Goal: Task Accomplishment & Management: Manage account settings

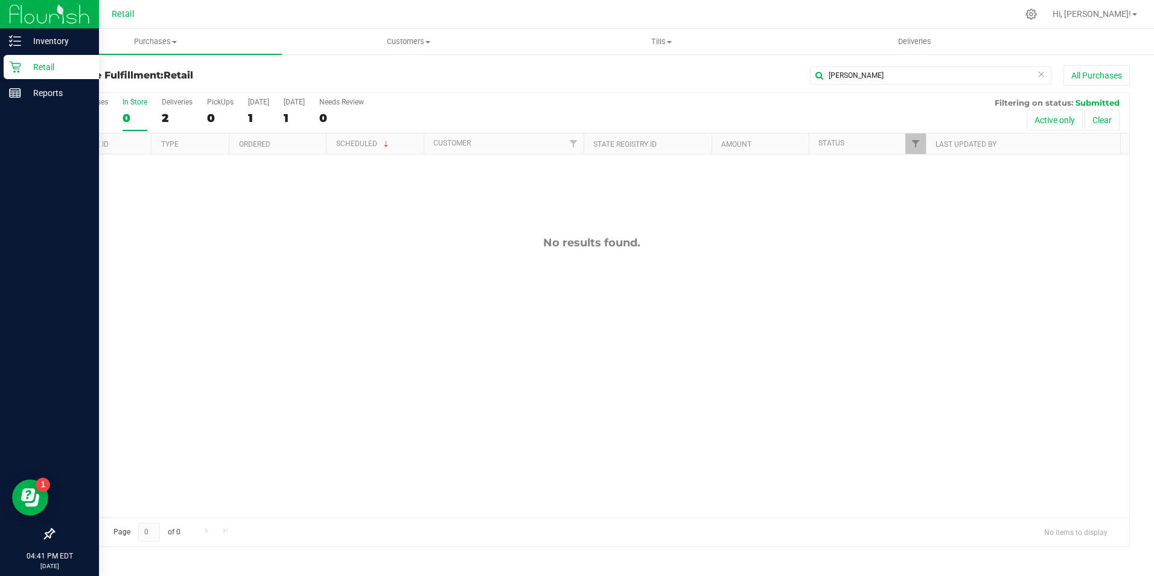
click at [21, 60] on div "Retail" at bounding box center [51, 67] width 95 height 24
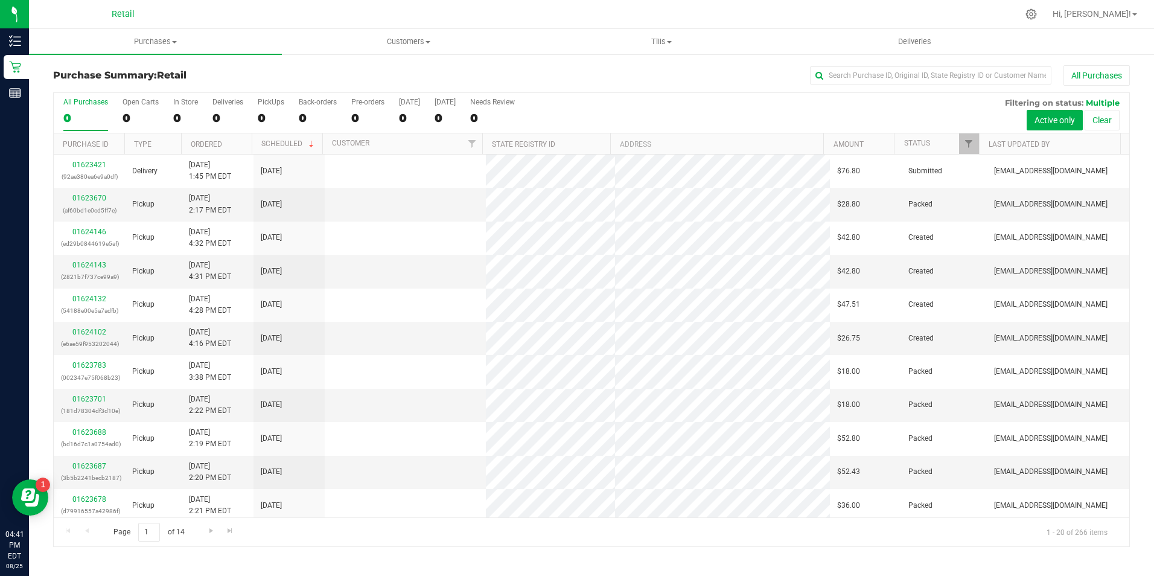
click at [168, 114] on div "All Purchases 0 Open Carts 0 In Store 0 Deliveries 0 PickUps 0 Back-orders 0 Pr…" at bounding box center [592, 113] width 1076 height 40
click at [173, 116] on div "All Purchases 0 Open Carts 0 In Store 0 Deliveries 0 PickUps 0 Back-orders 0 Pr…" at bounding box center [592, 113] width 1076 height 40
click at [173, 116] on div "0" at bounding box center [185, 118] width 25 height 14
click at [0, 0] on input "In Store 0" at bounding box center [0, 0] width 0 height 0
click at [173, 116] on div "0" at bounding box center [185, 118] width 25 height 14
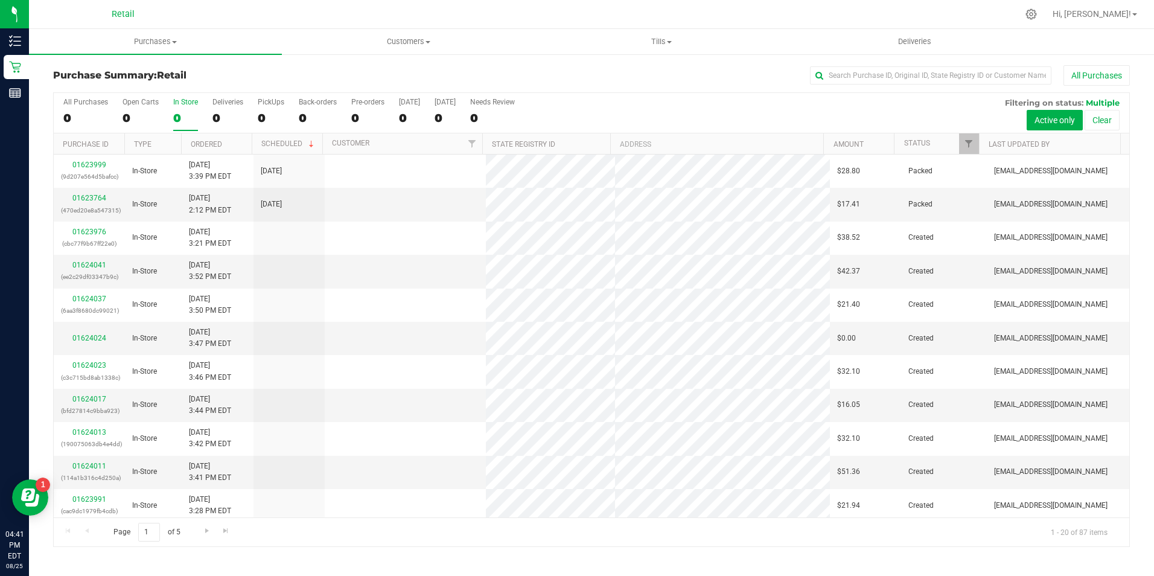
click at [0, 0] on input "In Store 0" at bounding box center [0, 0] width 0 height 0
click at [856, 89] on div "Purchase Summary: Retail All Purchases" at bounding box center [591, 78] width 1077 height 27
click at [867, 77] on input "text" at bounding box center [930, 75] width 241 height 18
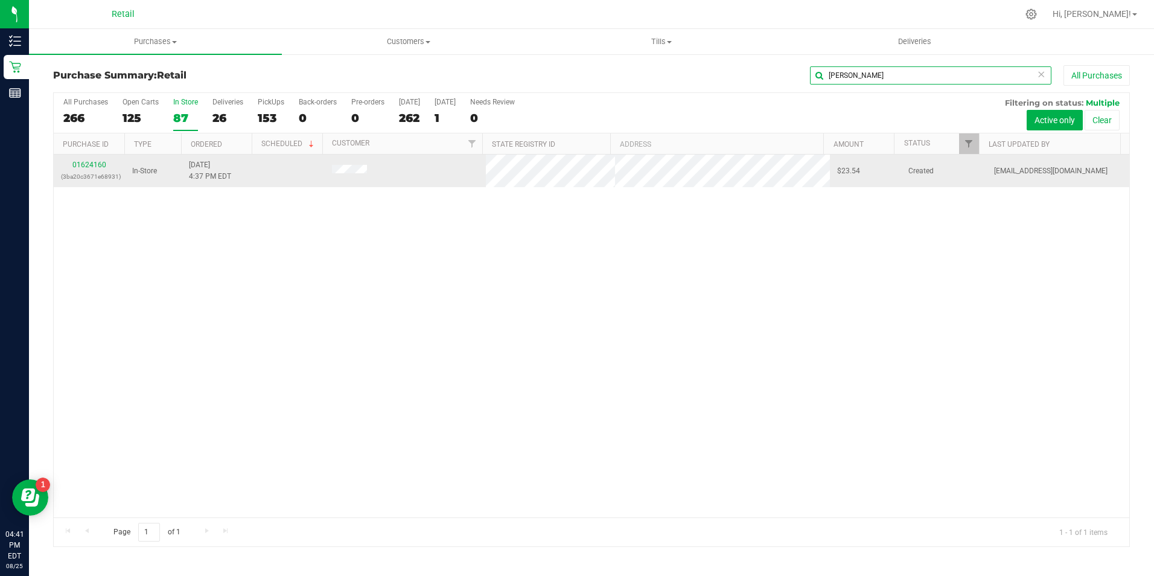
type input "[PERSON_NAME]"
click at [91, 158] on td "01624160 (3ba20c3671e68931)" at bounding box center [89, 171] width 71 height 33
click at [95, 161] on link "01624160" at bounding box center [89, 165] width 34 height 8
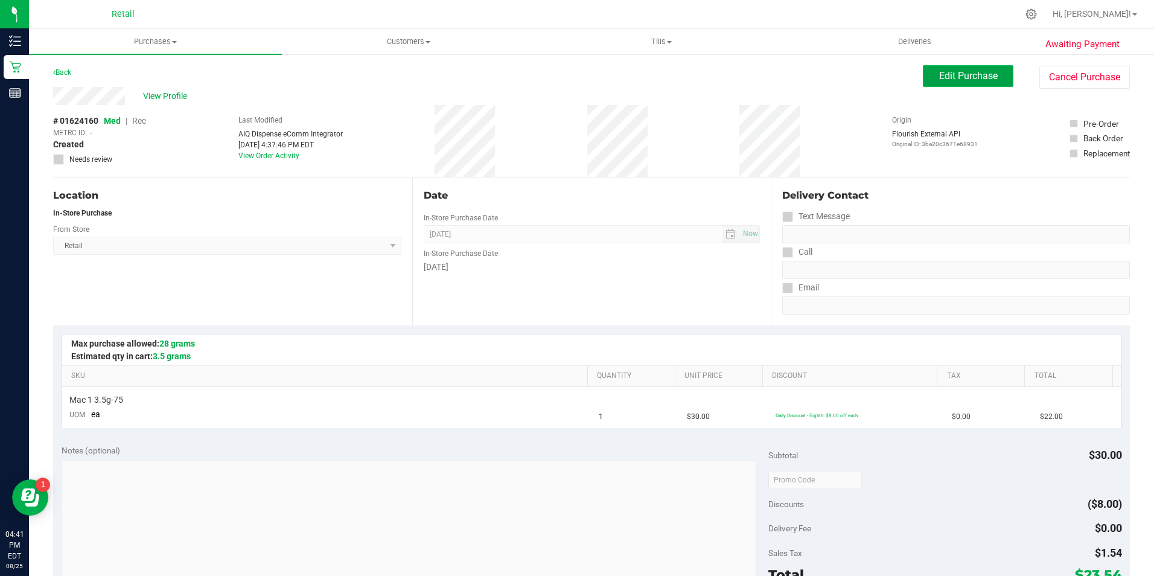
click at [971, 71] on span "Edit Purchase" at bounding box center [968, 75] width 59 height 11
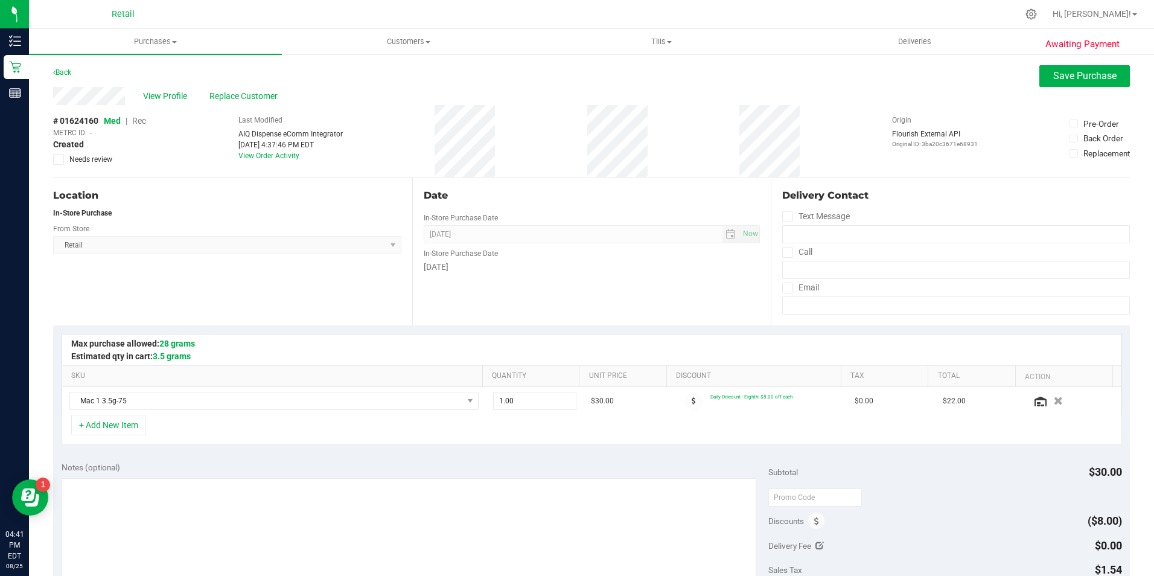
click at [135, 120] on span "Rec" at bounding box center [139, 121] width 14 height 10
click at [1071, 68] on button "Save Purchase" at bounding box center [1084, 76] width 91 height 22
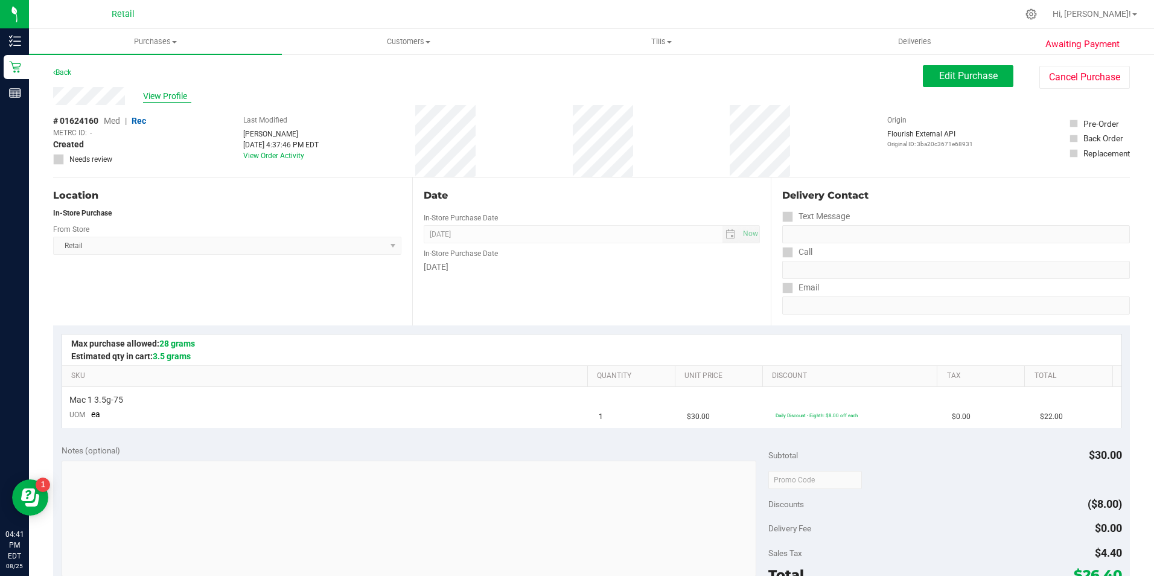
click at [162, 97] on span "View Profile" at bounding box center [167, 96] width 48 height 13
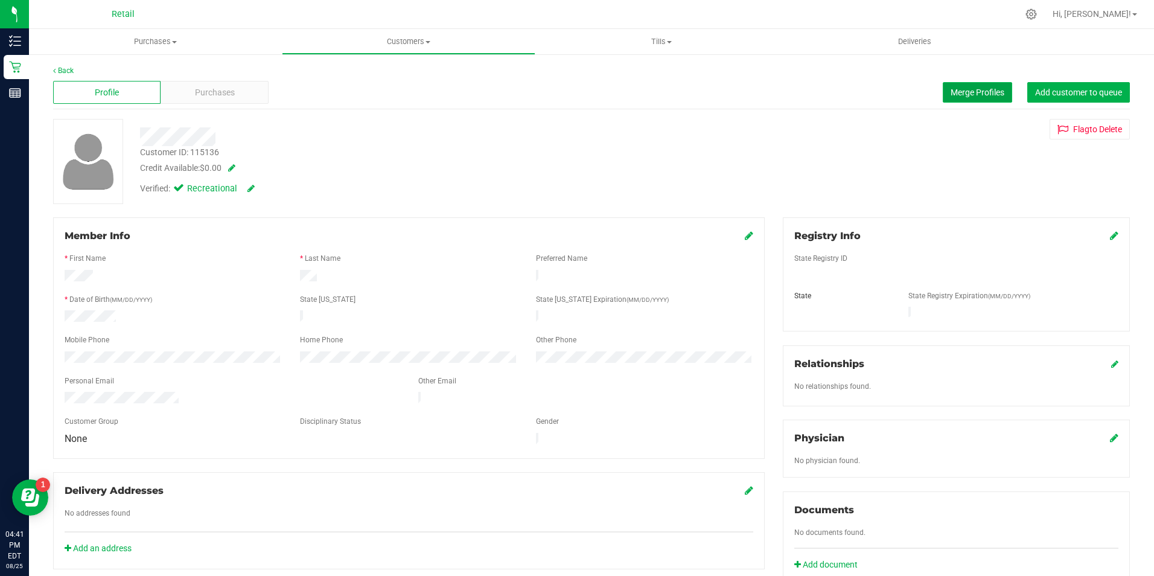
click at [957, 88] on span "Merge Profiles" at bounding box center [978, 93] width 54 height 10
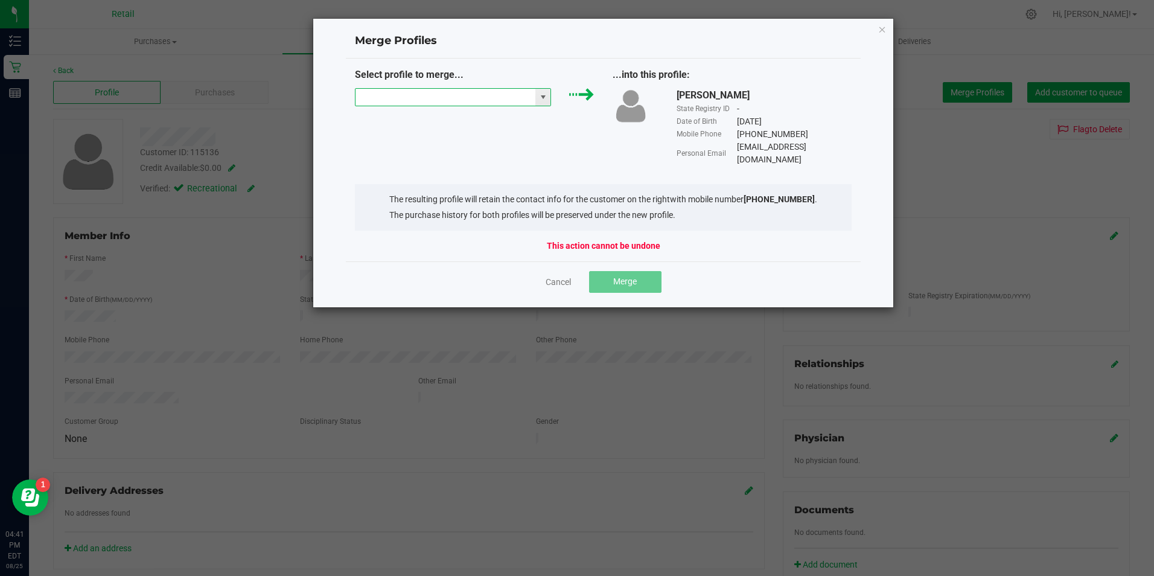
click at [497, 90] on input "NO DATA FOUND" at bounding box center [446, 97] width 180 height 17
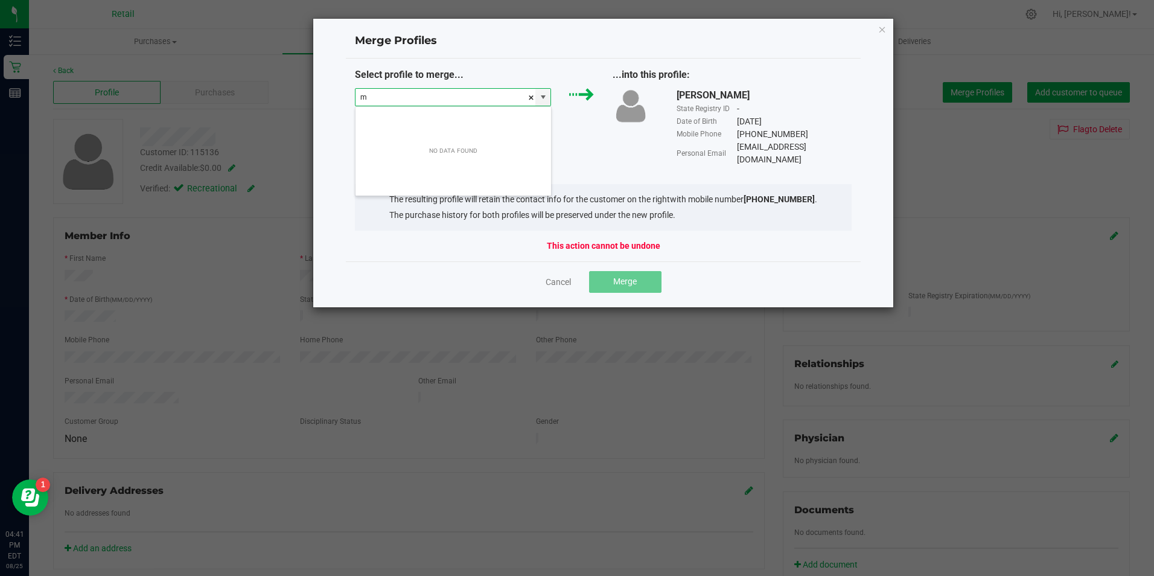
scroll to position [18, 196]
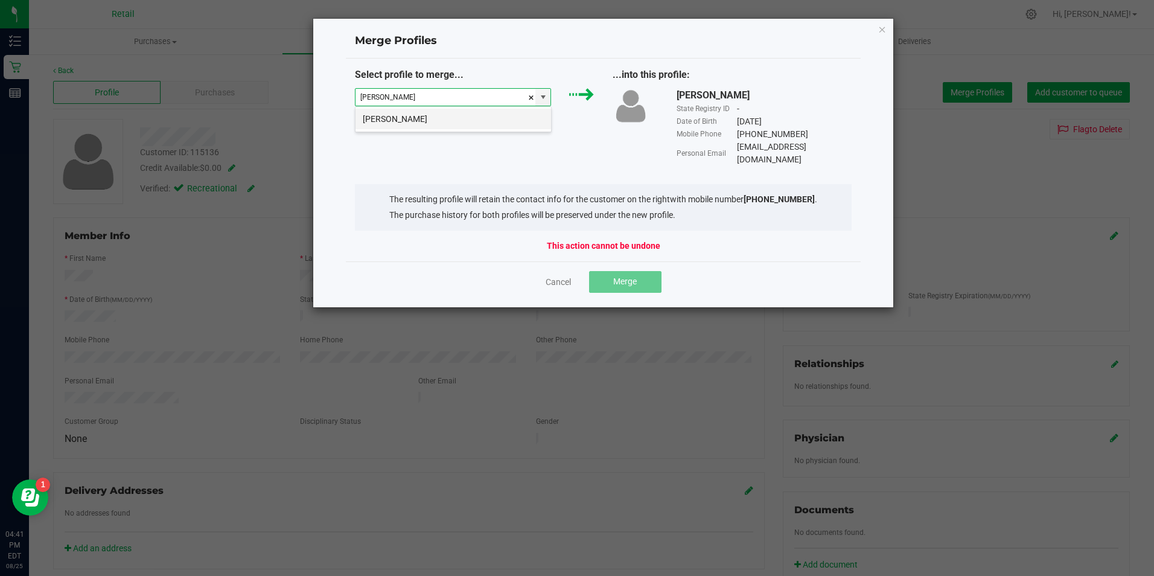
click at [450, 122] on li "[PERSON_NAME]" at bounding box center [454, 119] width 196 height 21
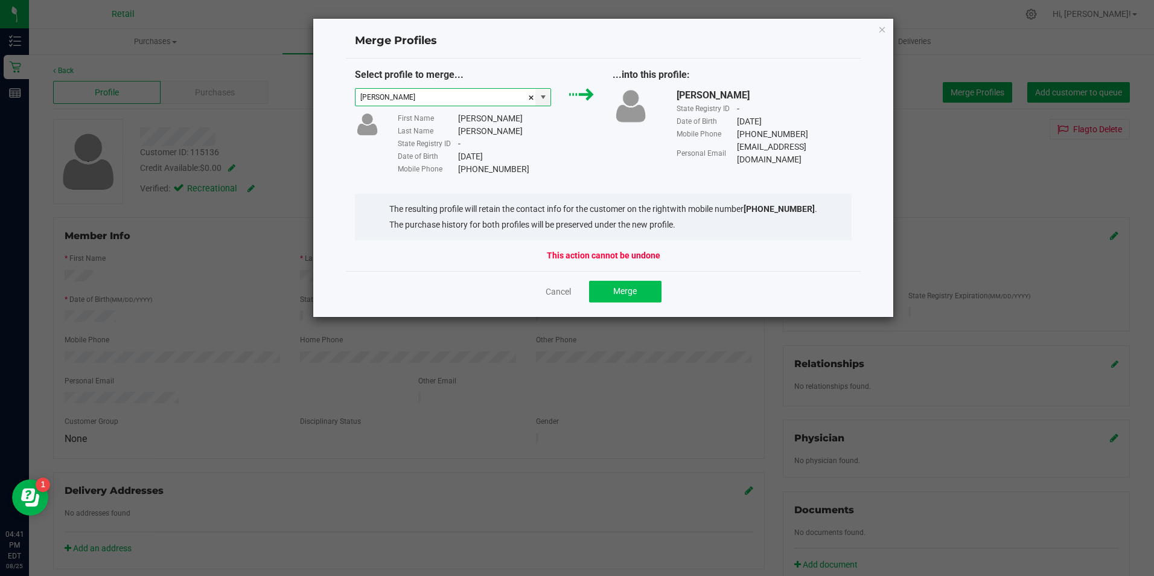
type input "[PERSON_NAME]"
click at [610, 295] on button "Merge" at bounding box center [625, 292] width 72 height 22
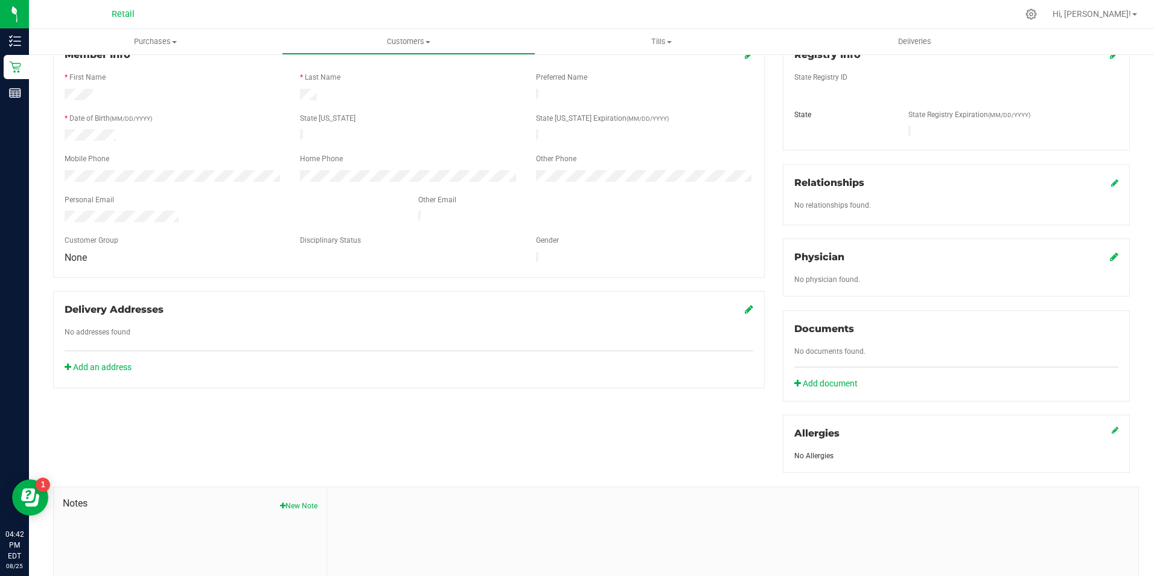
scroll to position [0, 0]
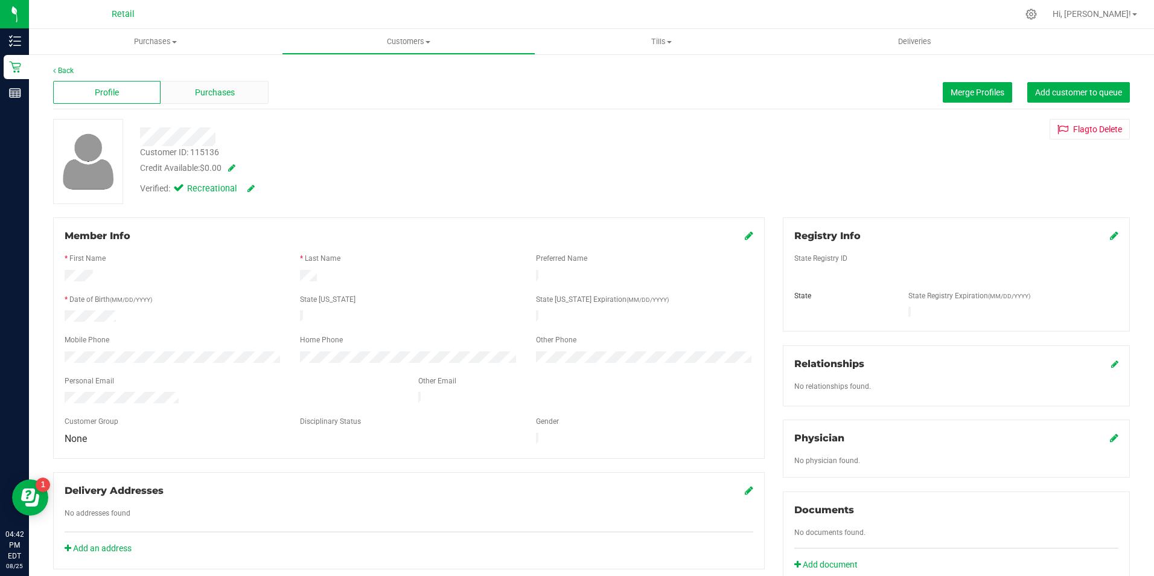
click at [252, 92] on div "Purchases" at bounding box center [214, 92] width 107 height 23
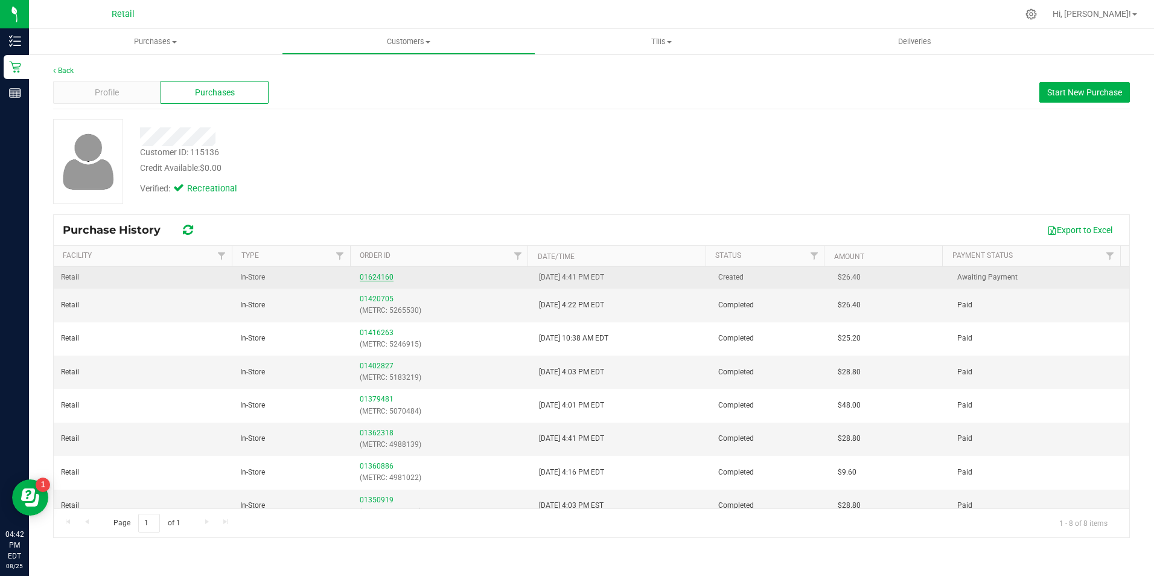
click at [372, 279] on link "01624160" at bounding box center [377, 277] width 34 height 8
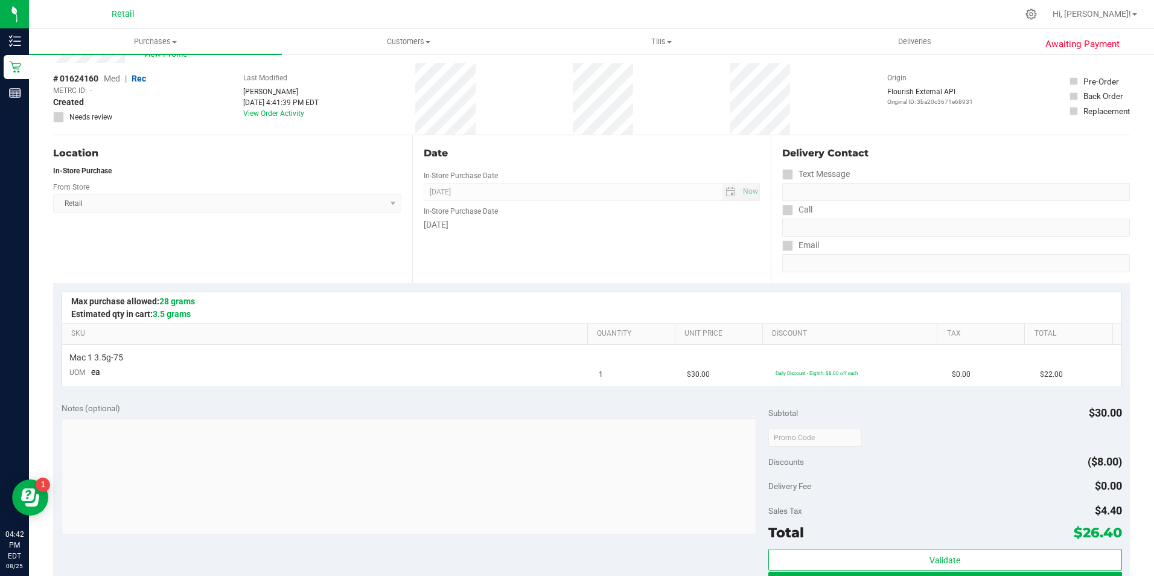
scroll to position [121, 0]
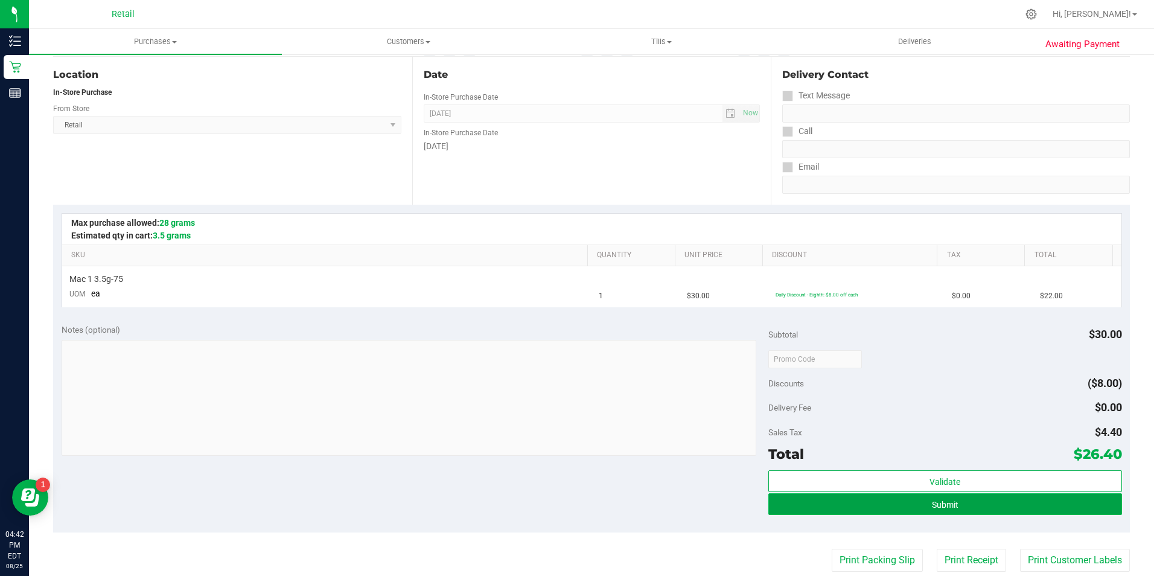
click at [908, 503] on button "Submit" at bounding box center [945, 504] width 354 height 22
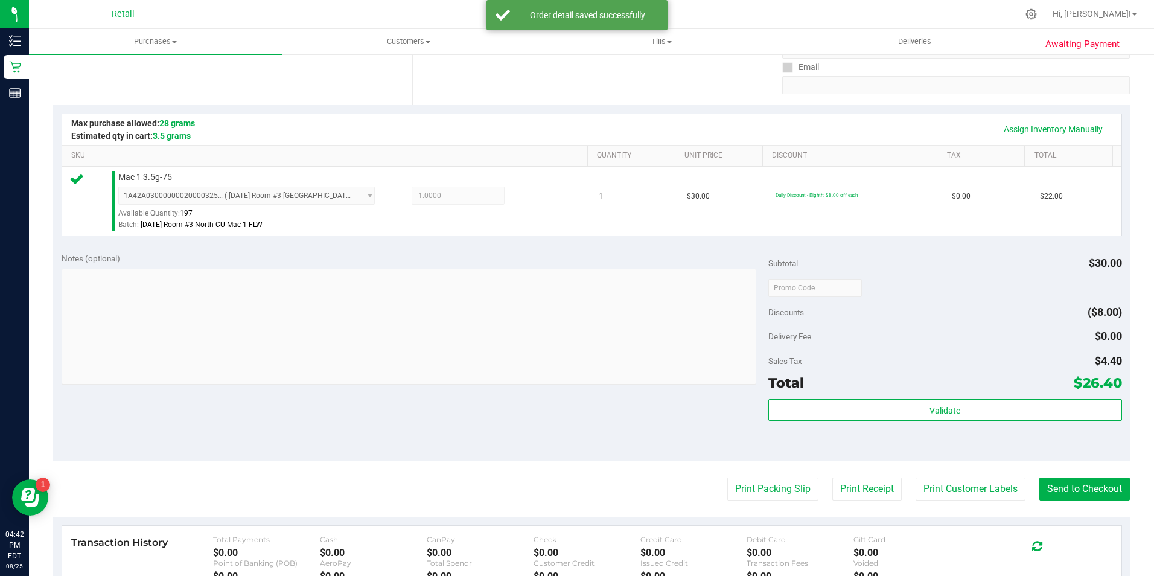
scroll to position [241, 0]
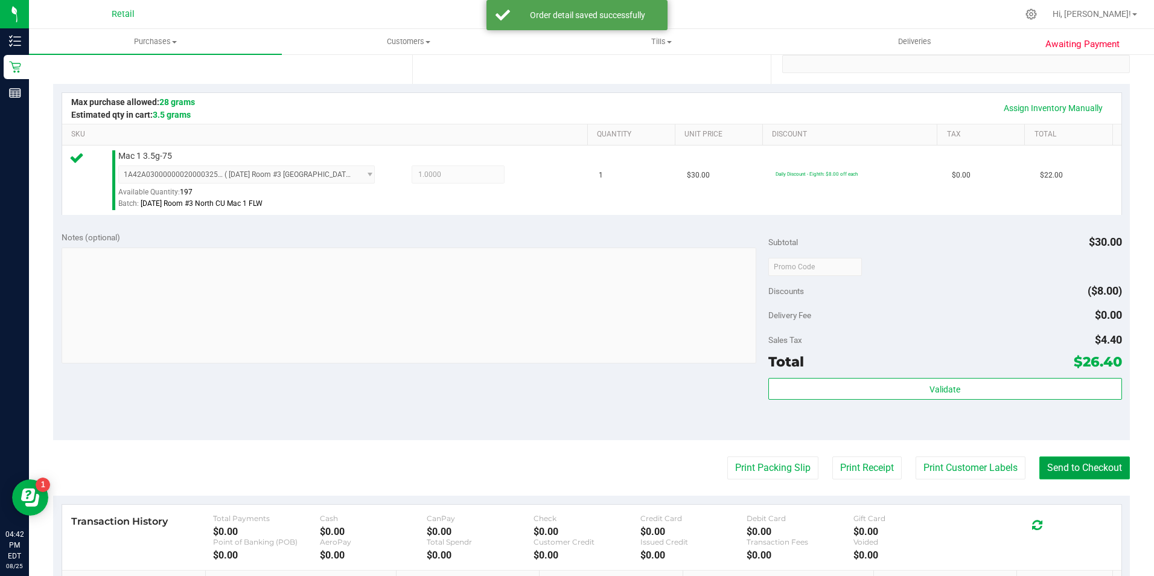
click at [1066, 456] on button "Send to Checkout" at bounding box center [1084, 467] width 91 height 23
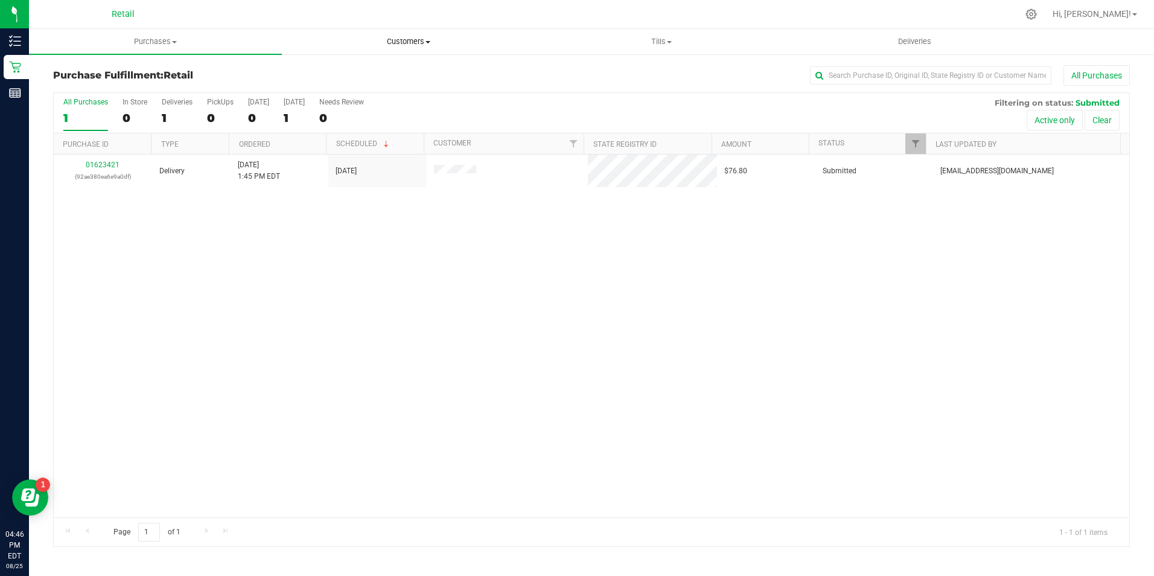
click at [400, 49] on uib-tab-heading "Customers All customers Add a new customer All physicians" at bounding box center [408, 42] width 252 height 24
click at [380, 66] on li "All customers" at bounding box center [408, 73] width 253 height 14
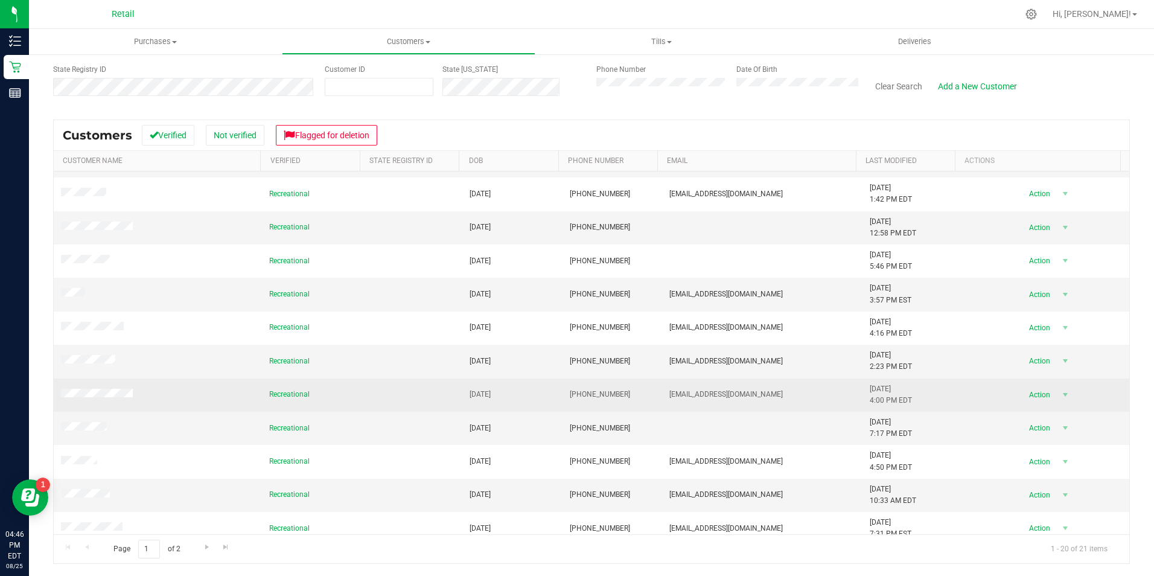
scroll to position [185, 0]
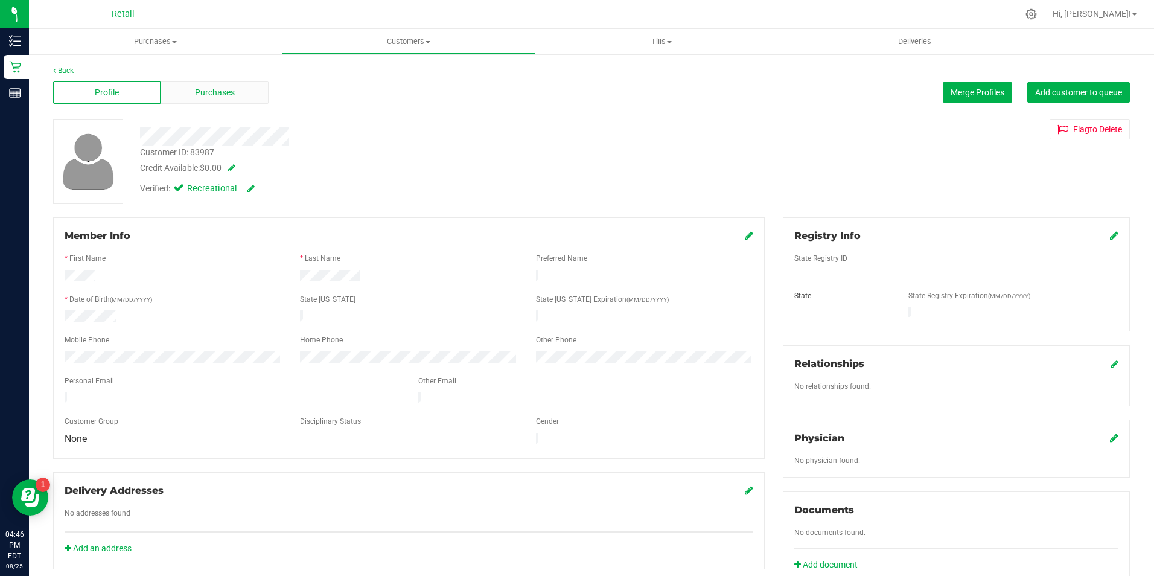
click at [222, 91] on span "Purchases" at bounding box center [215, 92] width 40 height 13
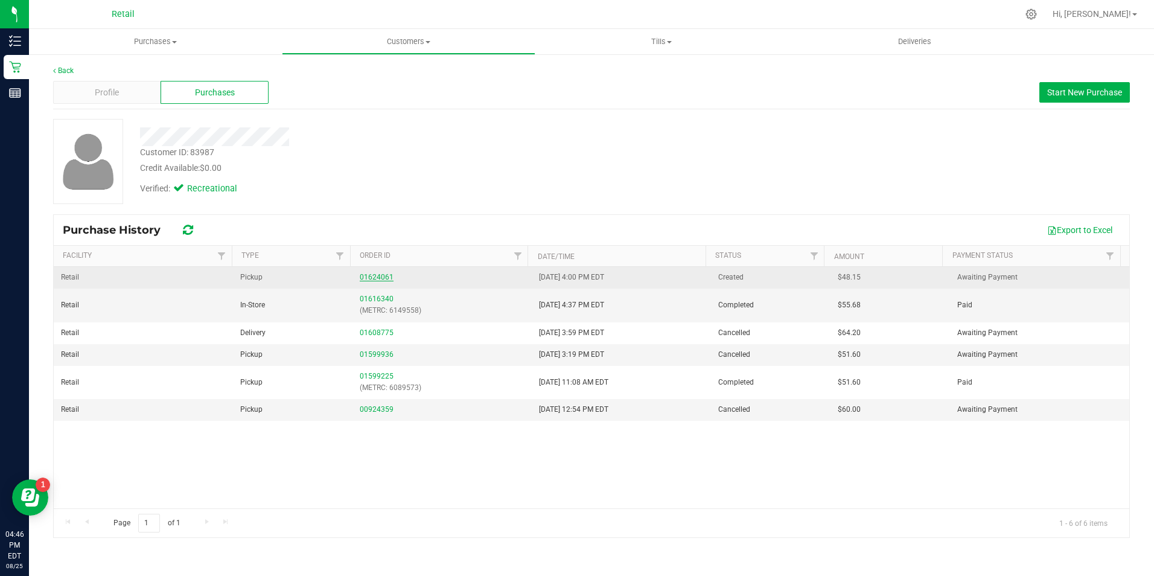
click at [381, 278] on link "01624061" at bounding box center [377, 277] width 34 height 8
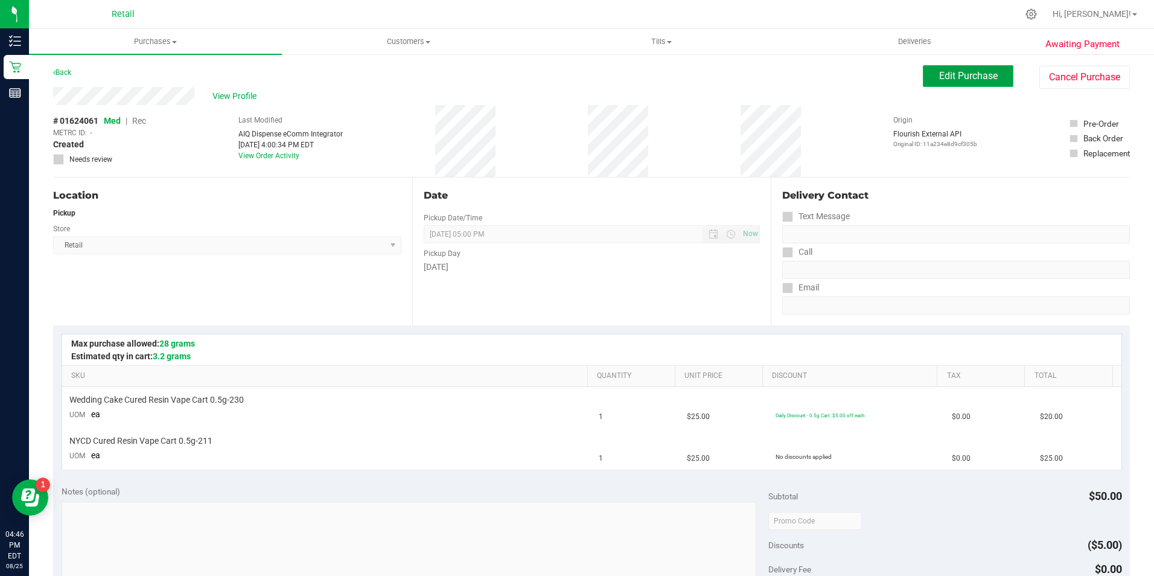
click at [923, 85] on button "Edit Purchase" at bounding box center [968, 76] width 91 height 22
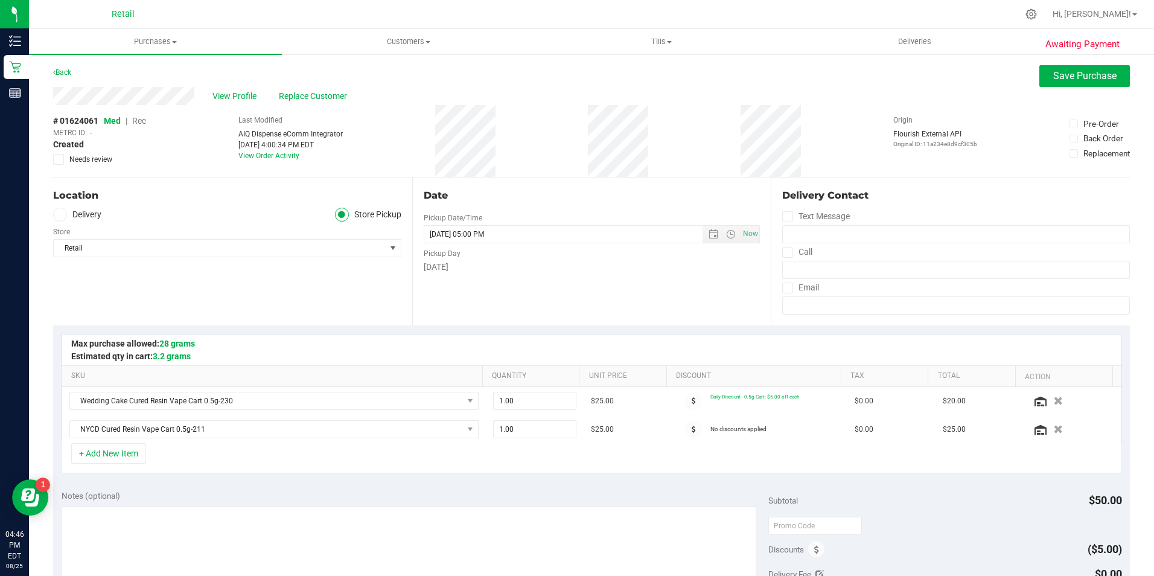
click at [145, 121] on span "Rec" at bounding box center [139, 121] width 14 height 10
click at [1067, 70] on span "Save Purchase" at bounding box center [1084, 75] width 63 height 11
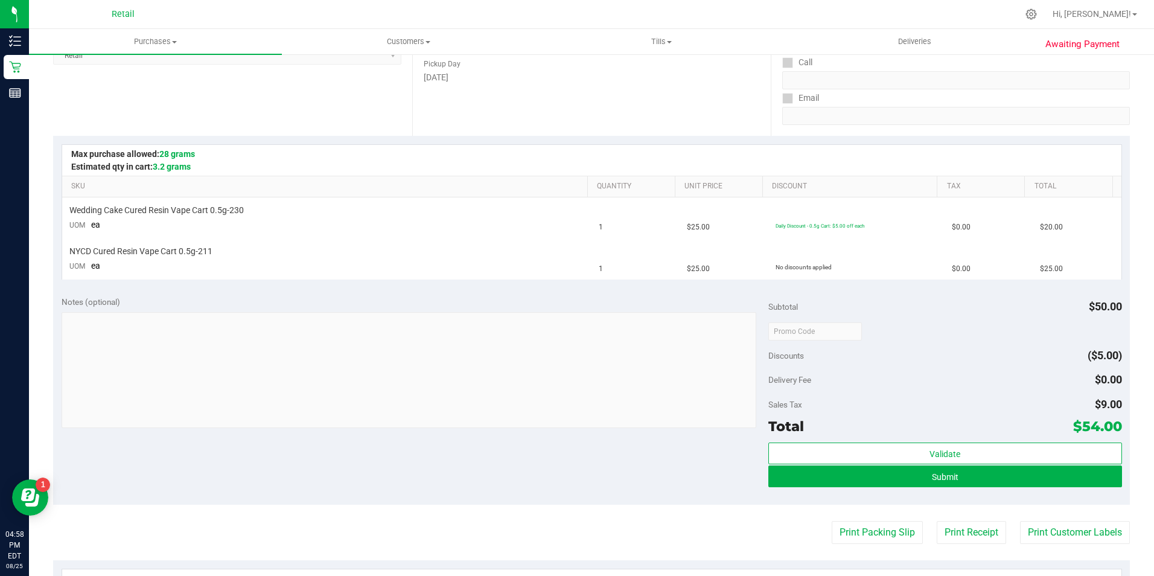
scroll to position [202, 0]
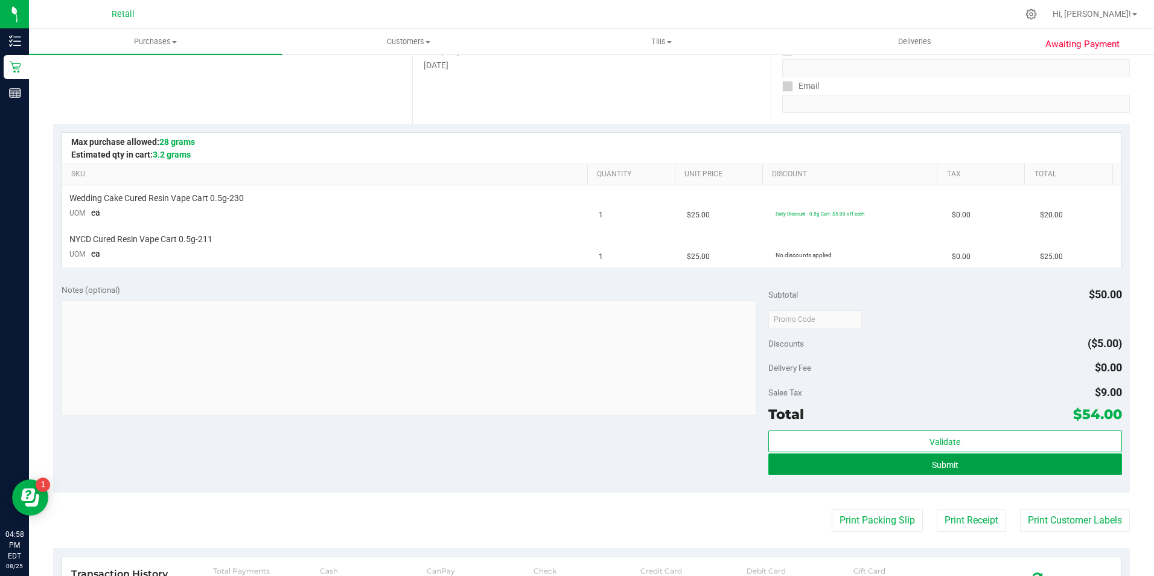
click at [957, 470] on button "Submit" at bounding box center [945, 464] width 354 height 22
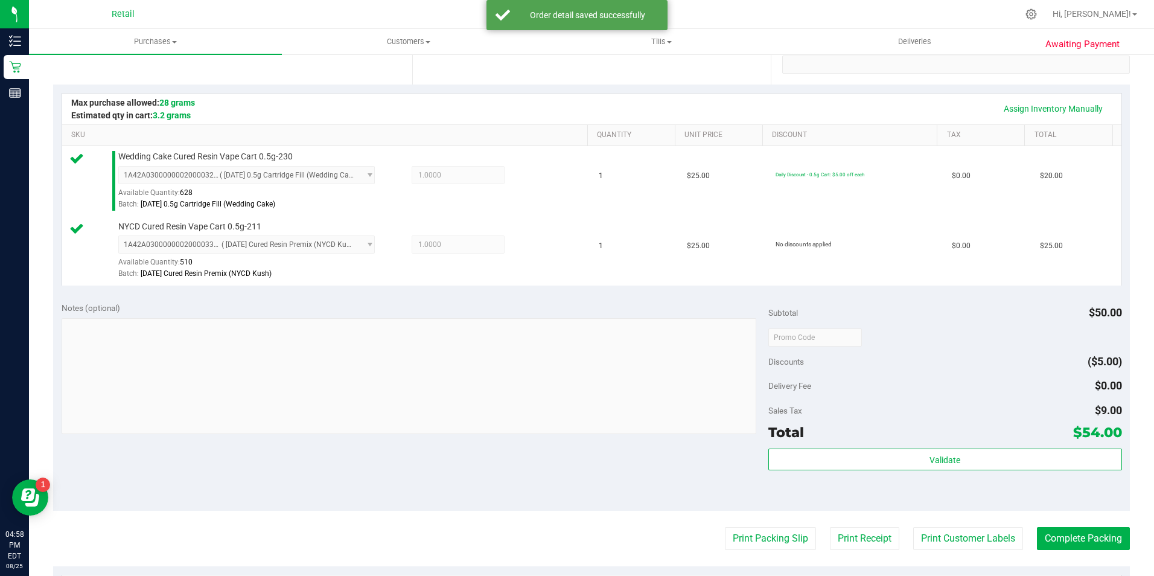
scroll to position [262, 0]
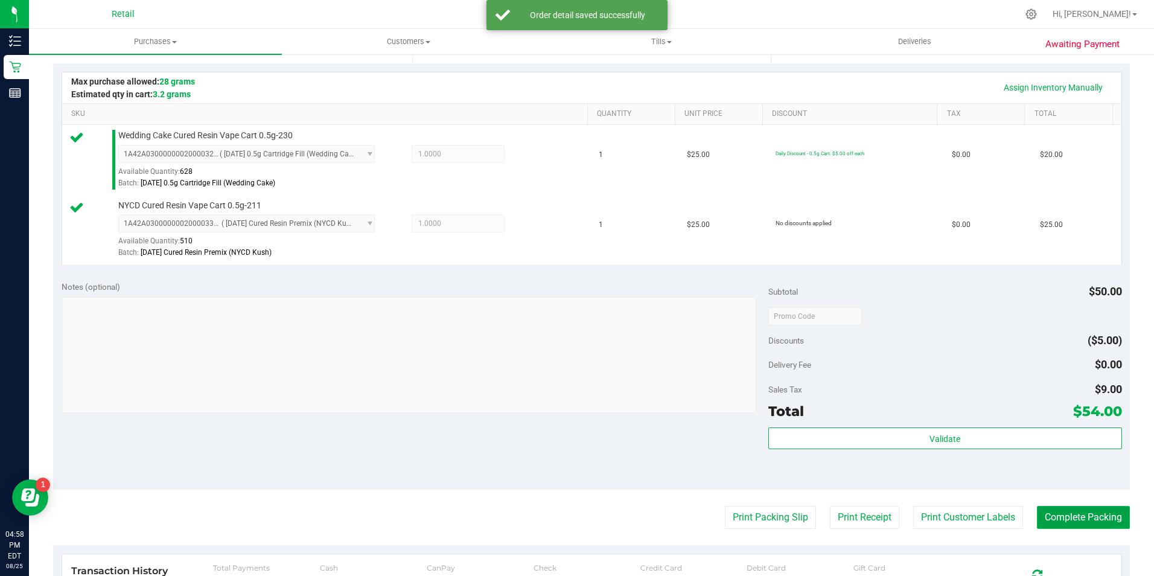
click at [1069, 517] on button "Complete Packing" at bounding box center [1083, 517] width 93 height 23
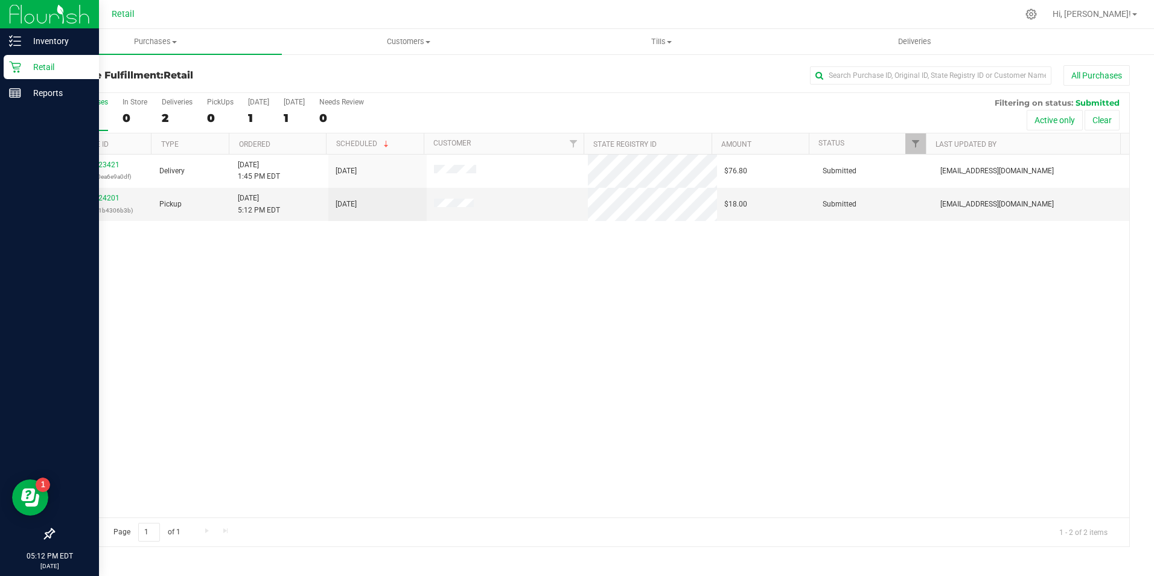
drag, startPoint x: 18, startPoint y: 72, endPoint x: 29, endPoint y: 72, distance: 10.9
click at [18, 72] on icon at bounding box center [14, 67] width 11 height 11
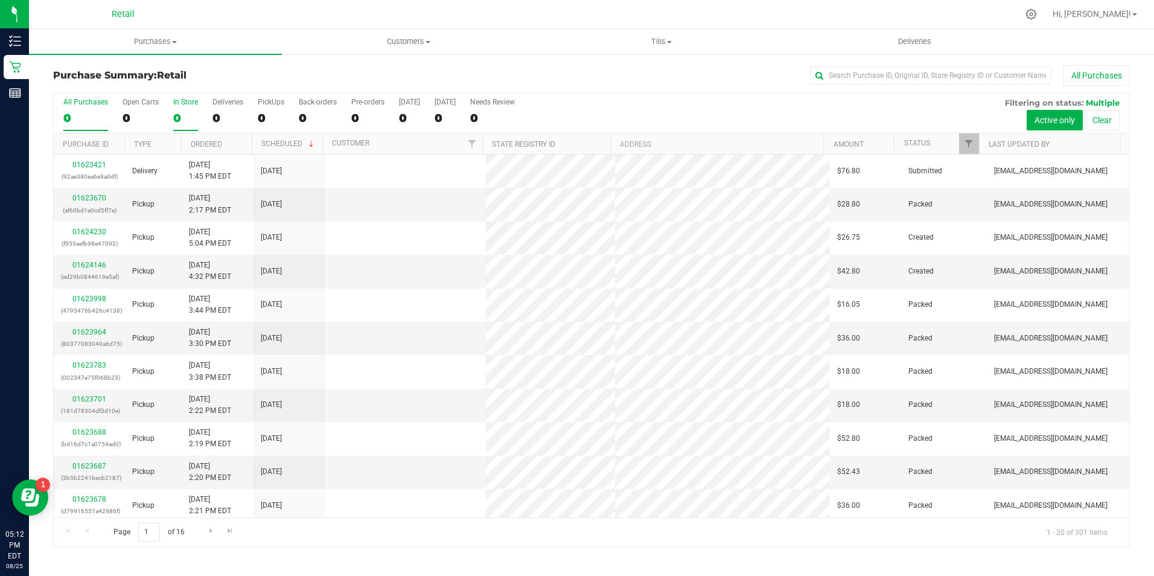
click at [178, 119] on div "0" at bounding box center [185, 118] width 25 height 14
click at [0, 0] on input "In Store 0" at bounding box center [0, 0] width 0 height 0
click at [1010, 80] on input "text" at bounding box center [930, 75] width 241 height 18
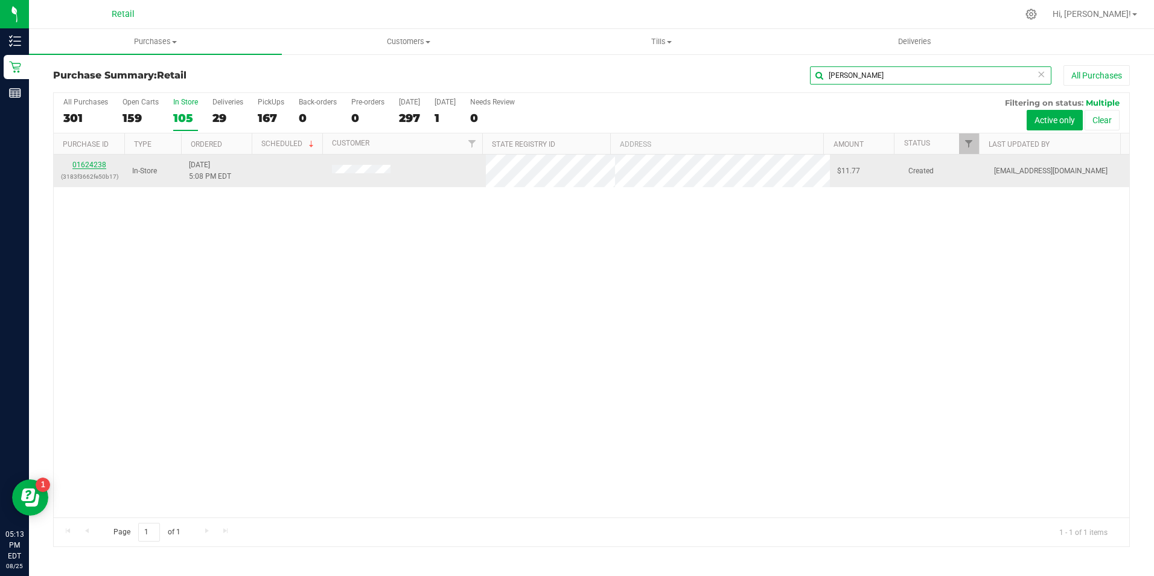
type input "[PERSON_NAME]"
click at [101, 164] on link "01624238" at bounding box center [89, 165] width 34 height 8
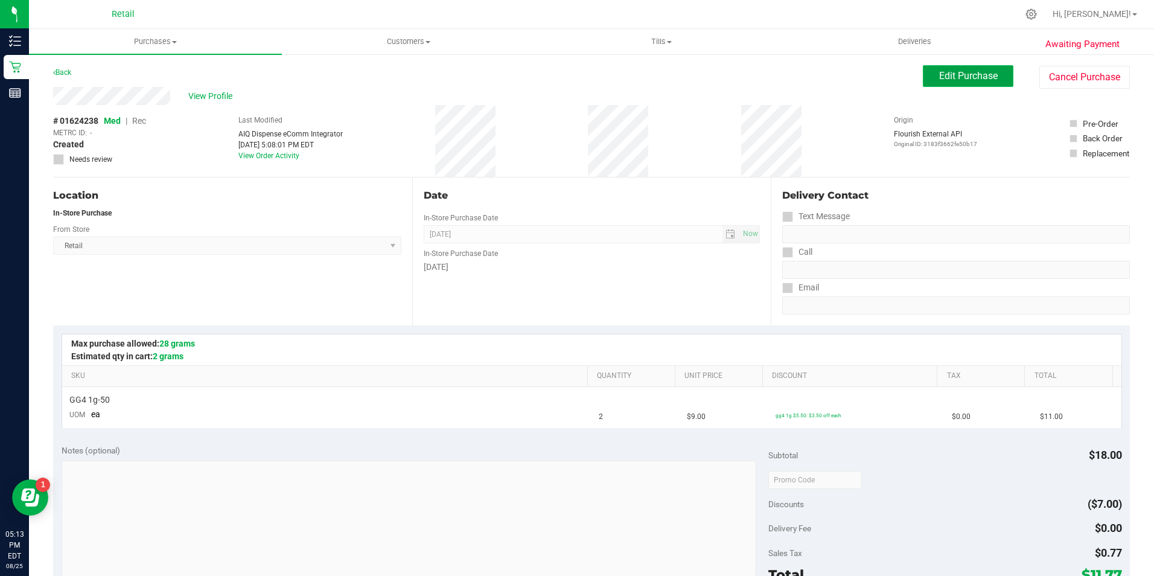
click at [991, 76] on button "Edit Purchase" at bounding box center [968, 76] width 91 height 22
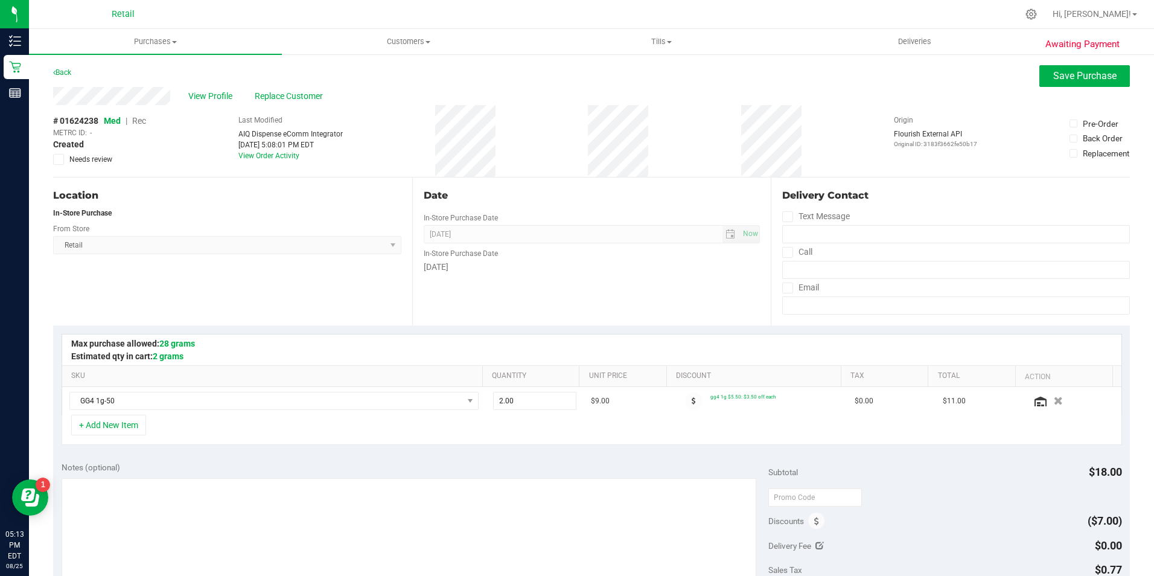
click at [145, 116] on span "Rec" at bounding box center [139, 121] width 14 height 10
click at [1107, 86] on button "Save Purchase" at bounding box center [1084, 76] width 91 height 22
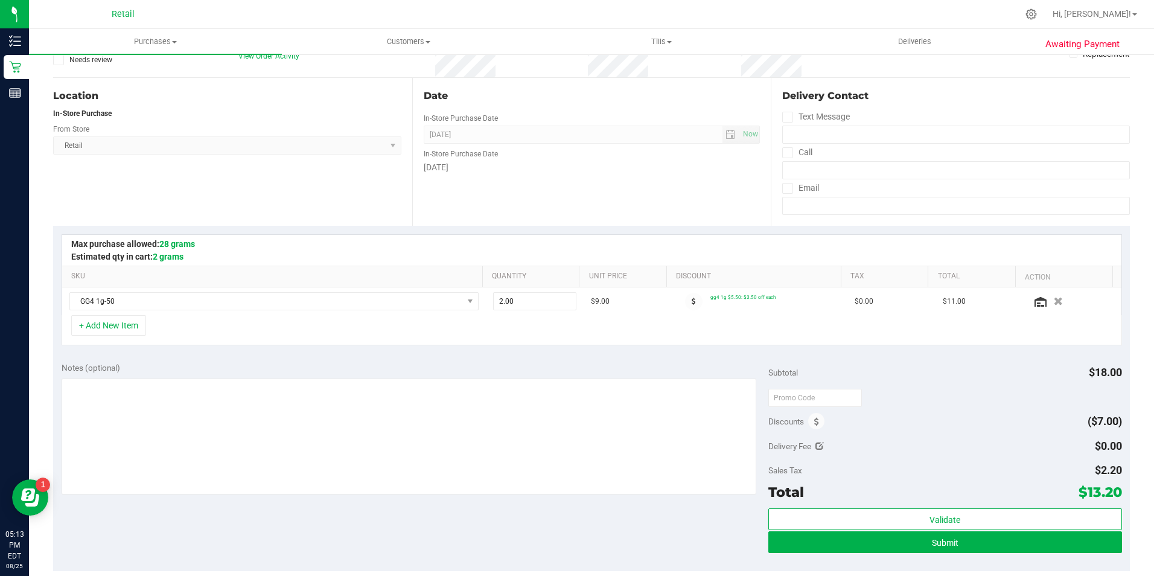
scroll to position [121, 0]
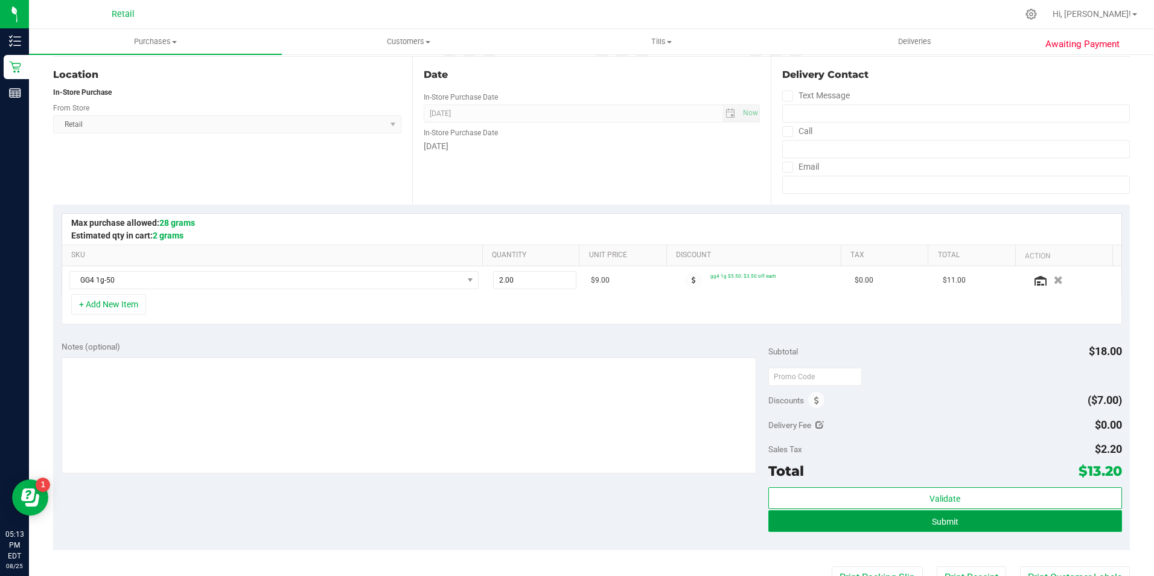
click at [1055, 515] on button "Submit" at bounding box center [945, 521] width 354 height 22
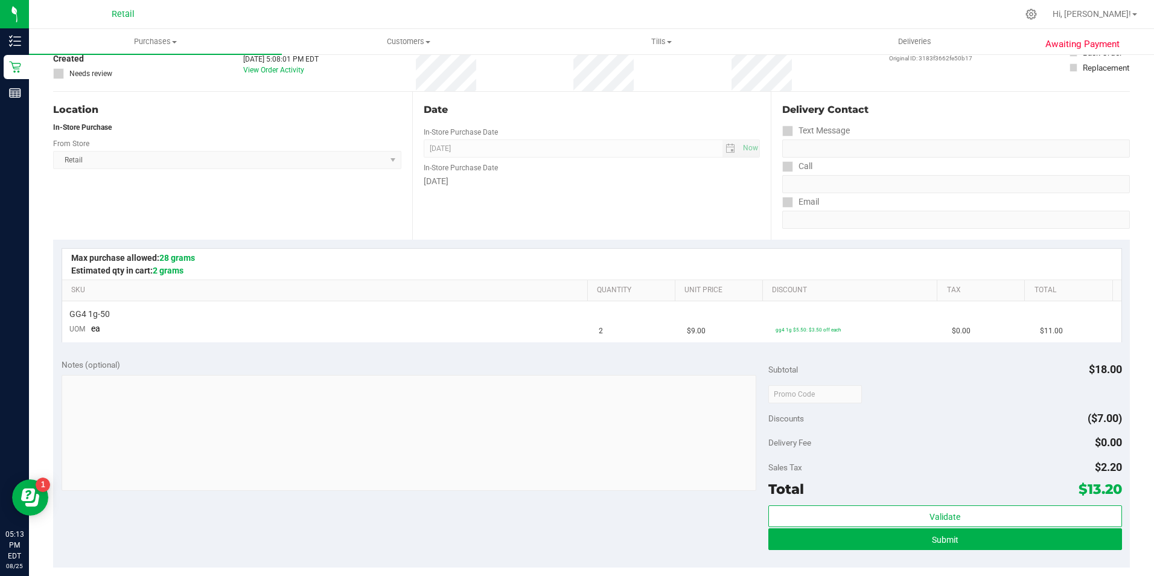
scroll to position [136, 0]
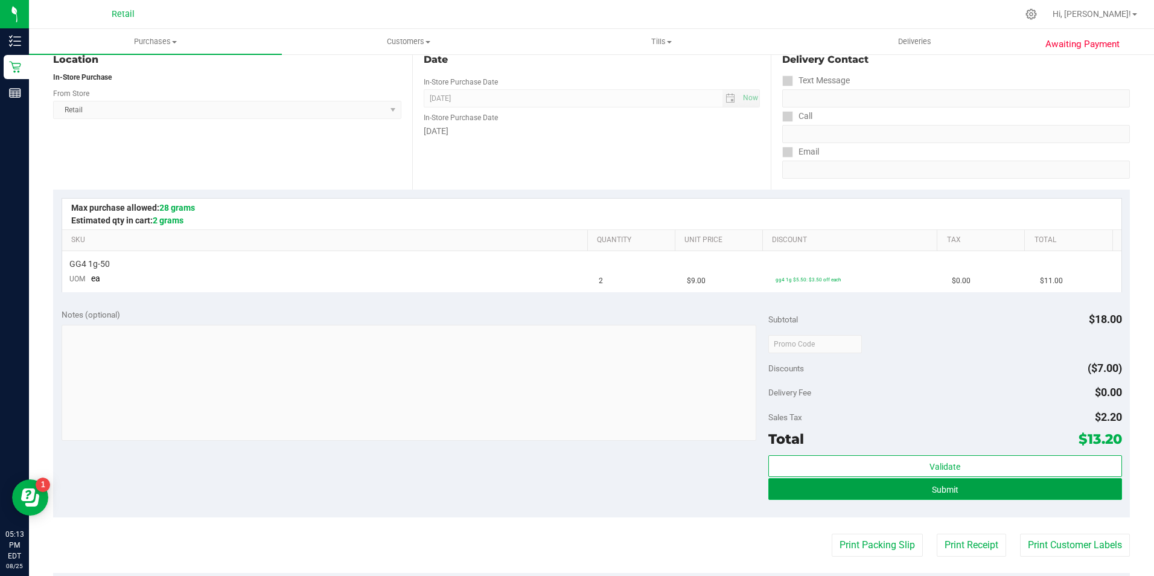
click at [1036, 486] on button "Submit" at bounding box center [945, 489] width 354 height 22
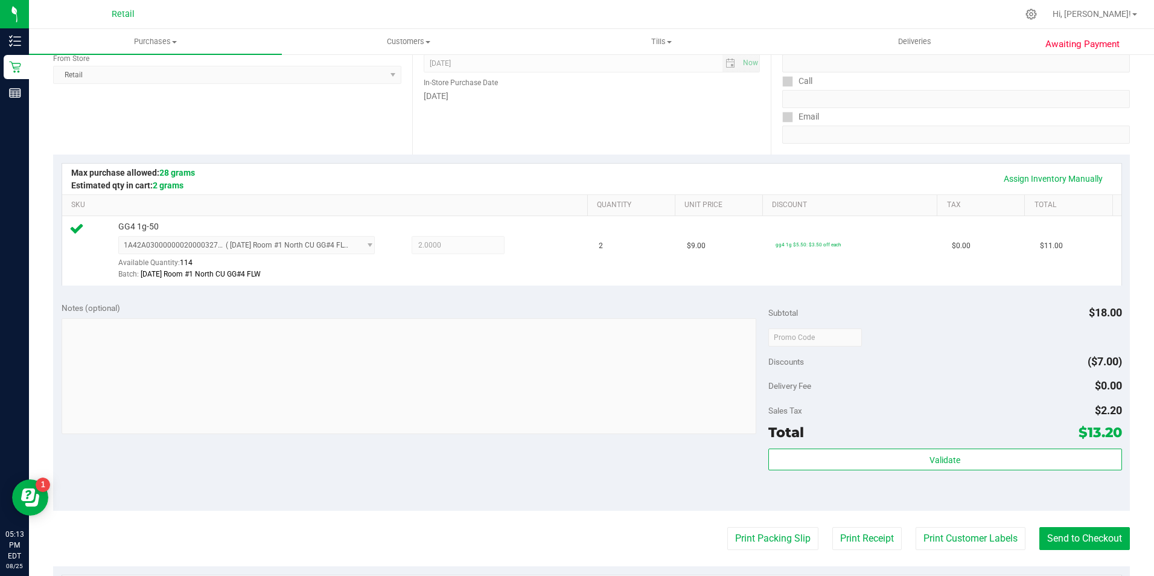
scroll to position [186, 0]
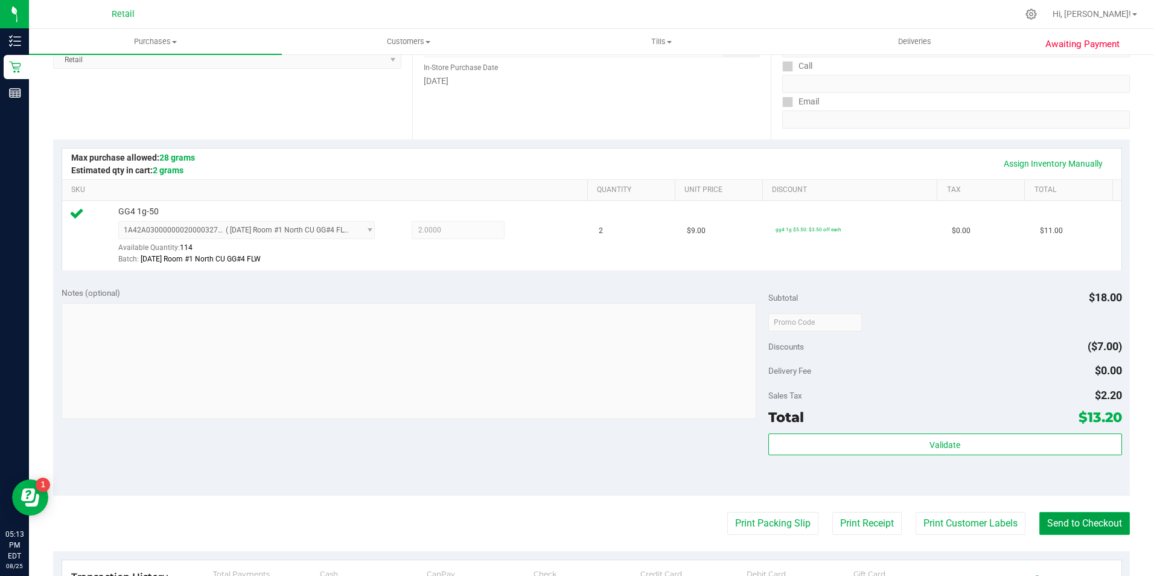
click at [1091, 530] on button "Send to Checkout" at bounding box center [1084, 523] width 91 height 23
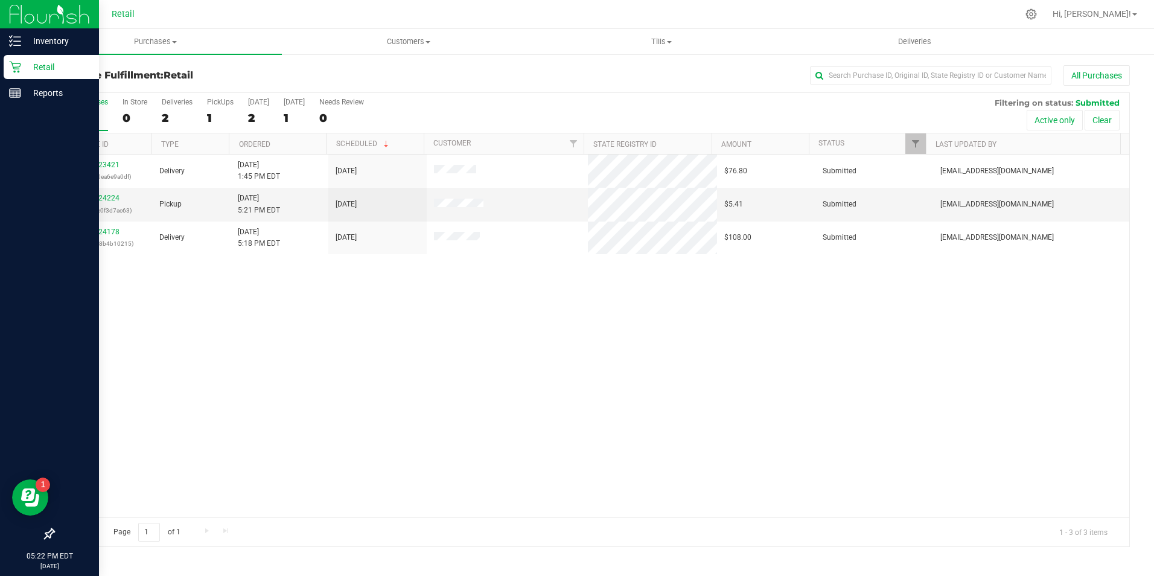
click at [14, 67] on icon at bounding box center [14, 67] width 11 height 11
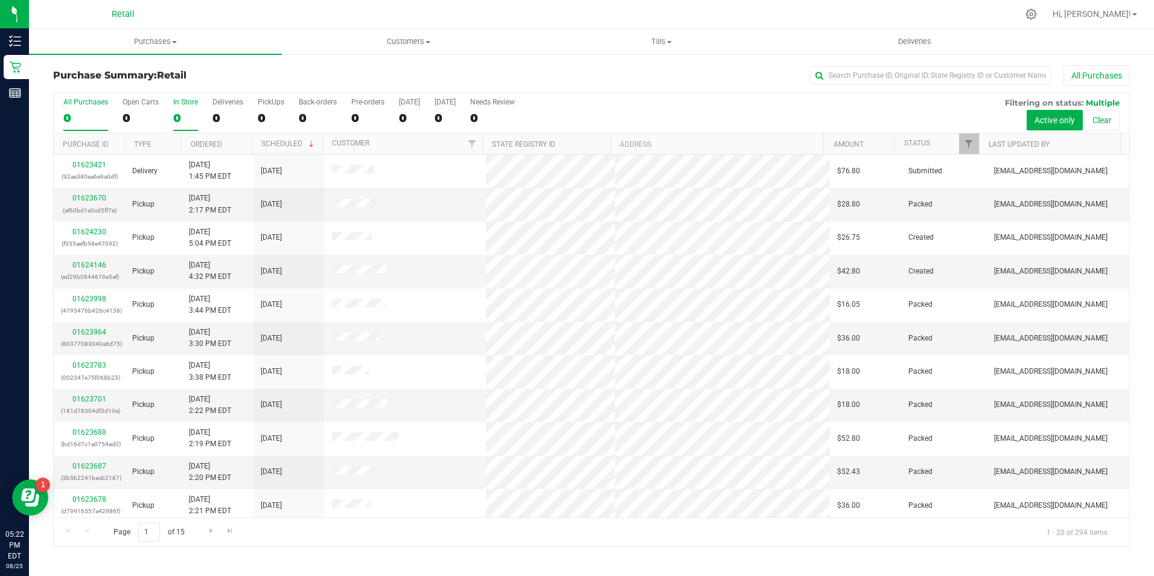
click at [184, 114] on div "0" at bounding box center [185, 118] width 25 height 14
click at [0, 0] on input "In Store 0" at bounding box center [0, 0] width 0 height 0
click at [878, 71] on input "text" at bounding box center [930, 75] width 241 height 18
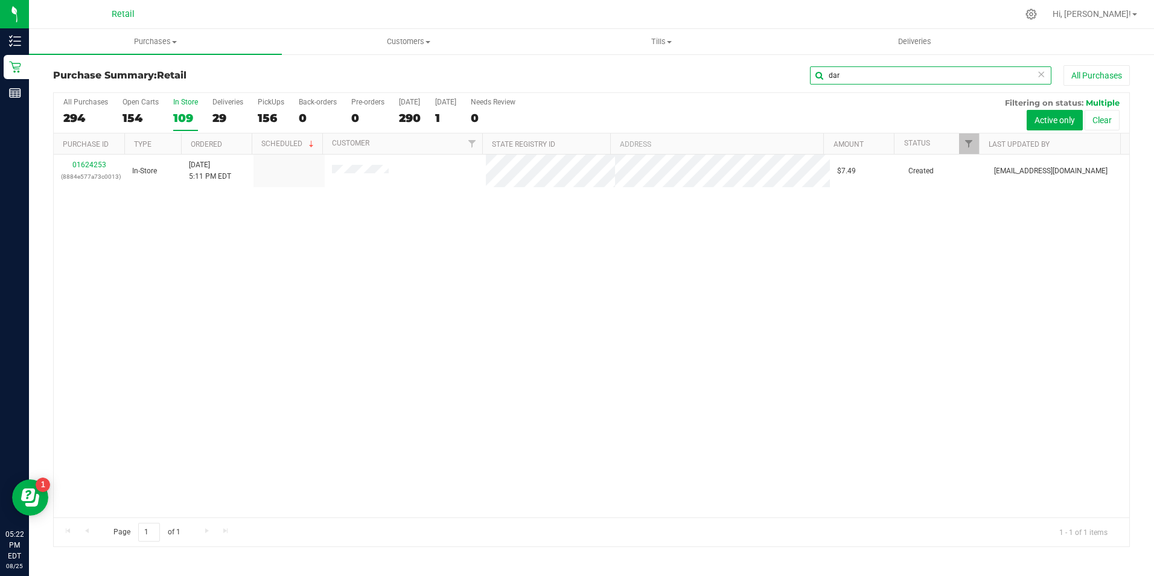
type input "dar"
click at [95, 150] on th "Purchase ID" at bounding box center [89, 143] width 71 height 21
click at [96, 164] on link "01624253" at bounding box center [89, 165] width 34 height 8
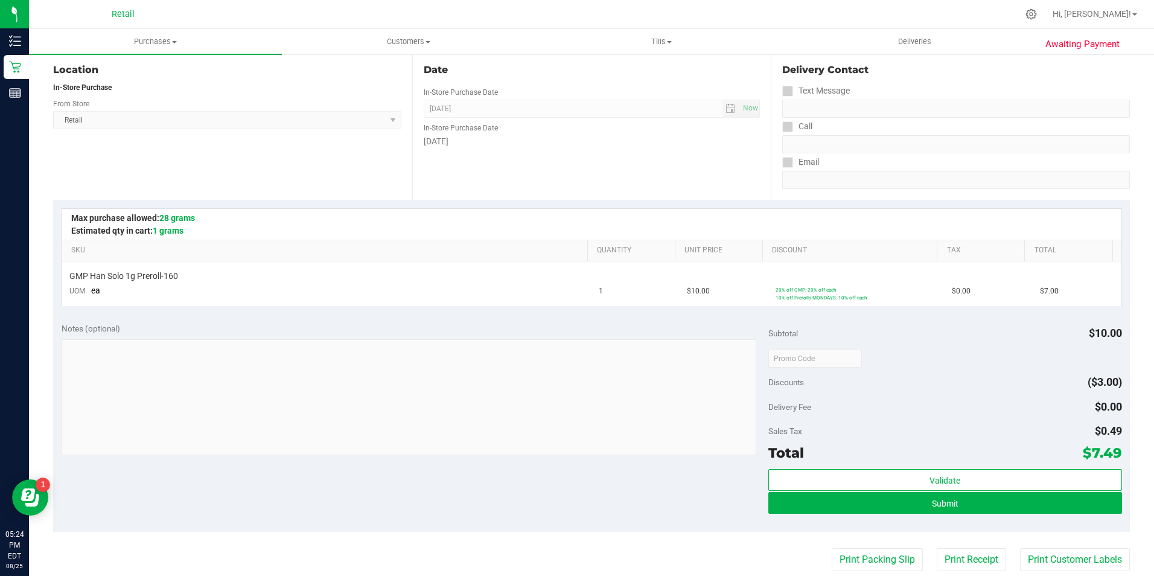
scroll to position [241, 0]
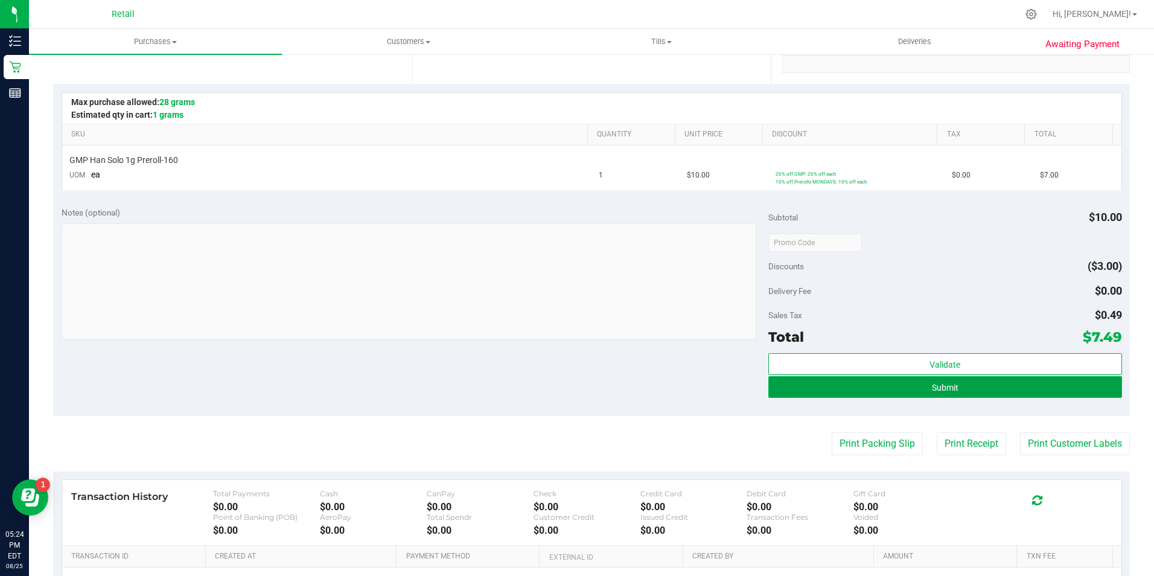
click at [885, 389] on button "Submit" at bounding box center [945, 387] width 354 height 22
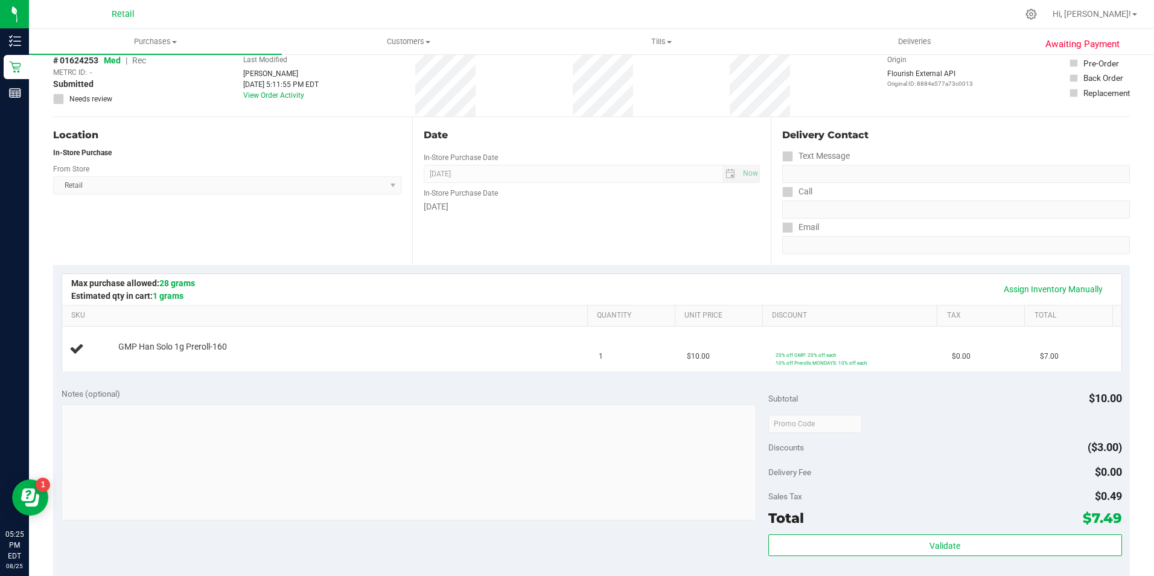
scroll to position [0, 0]
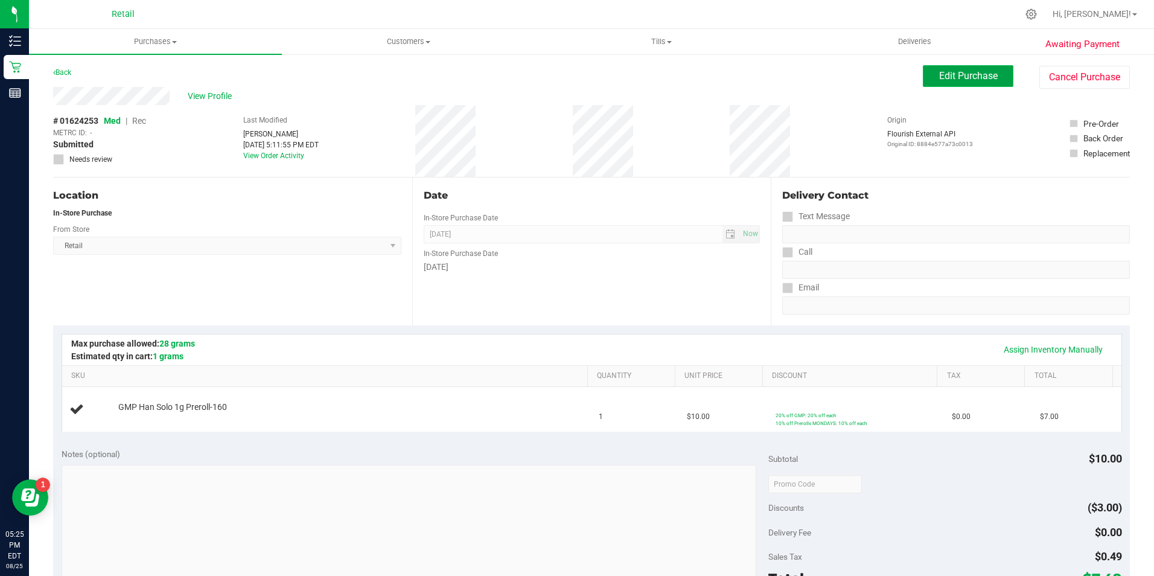
click at [950, 69] on button "Edit Purchase" at bounding box center [968, 76] width 91 height 22
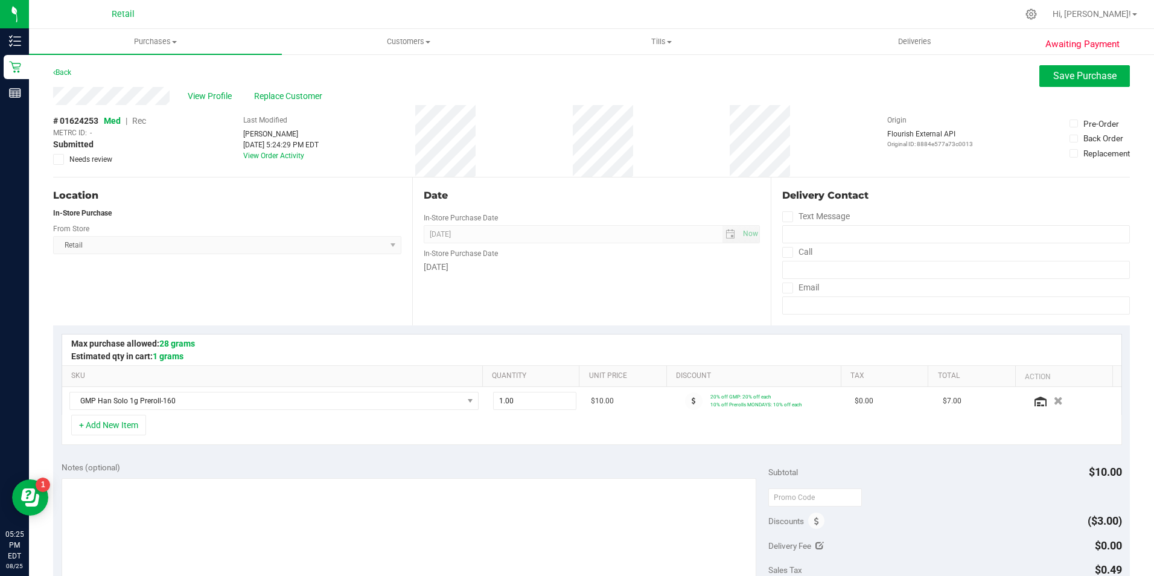
click at [137, 122] on span "Rec" at bounding box center [139, 121] width 14 height 10
click at [1079, 70] on span "Save Purchase" at bounding box center [1084, 75] width 63 height 11
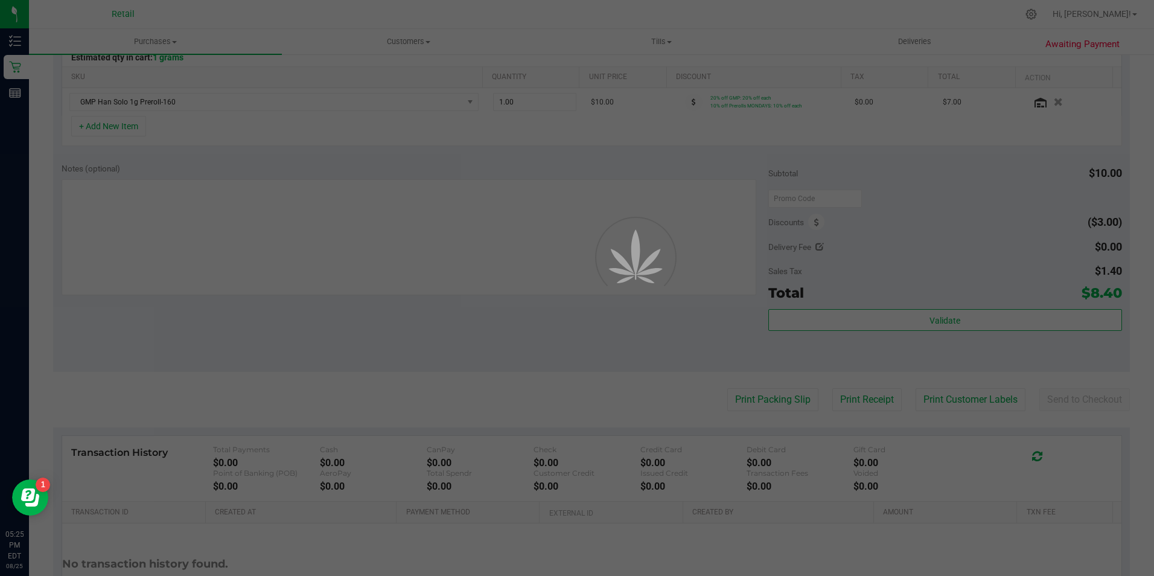
scroll to position [302, 0]
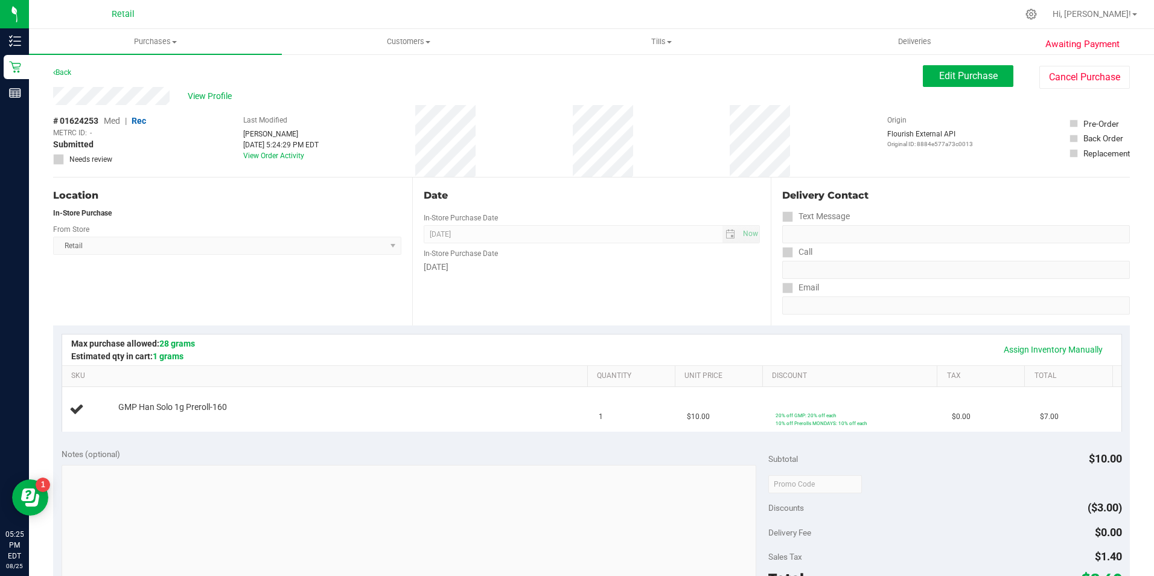
scroll to position [121, 0]
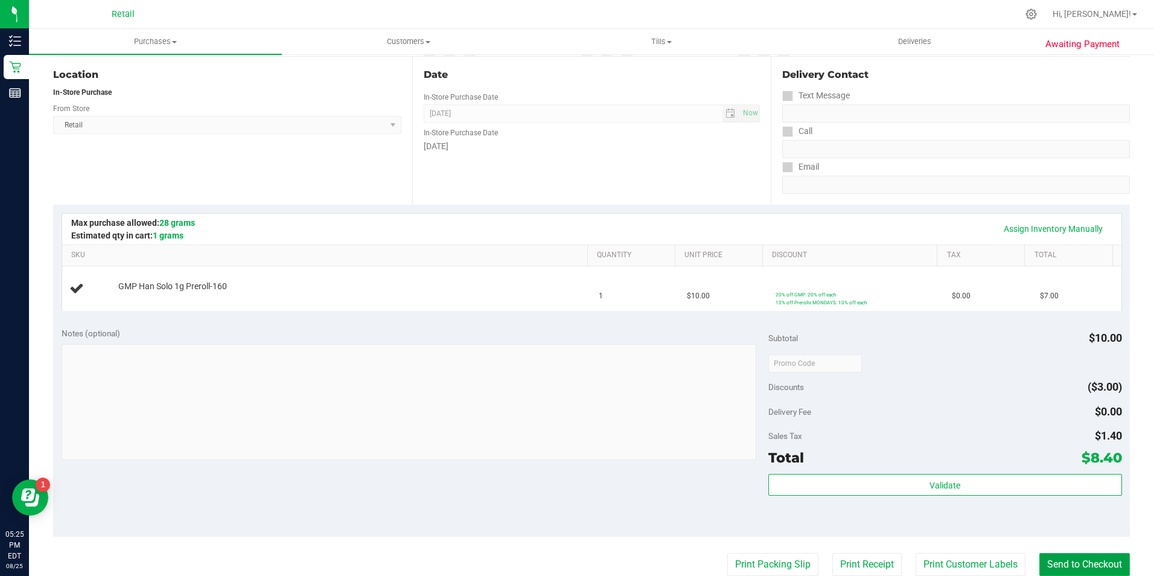
click at [1080, 561] on button "Send to Checkout" at bounding box center [1084, 564] width 91 height 23
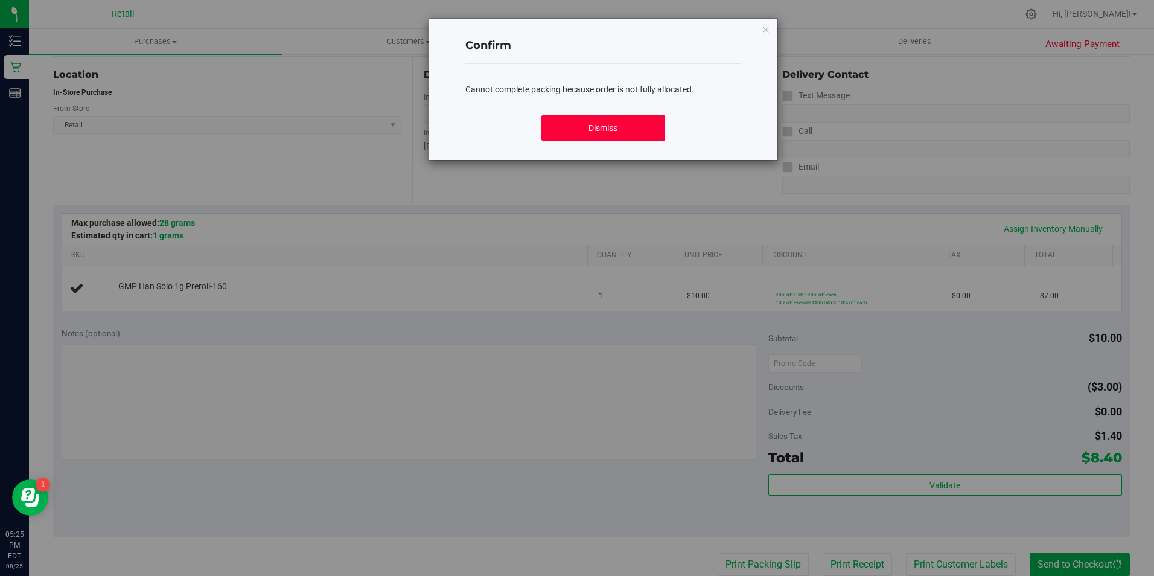
click at [648, 126] on button "Dismiss" at bounding box center [603, 127] width 124 height 25
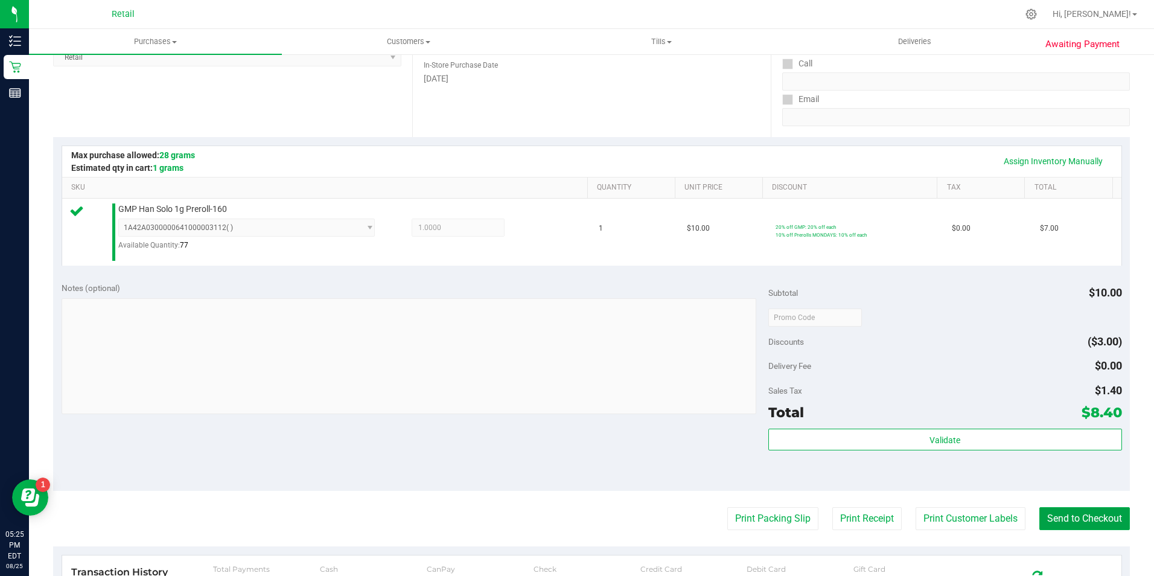
scroll to position [241, 0]
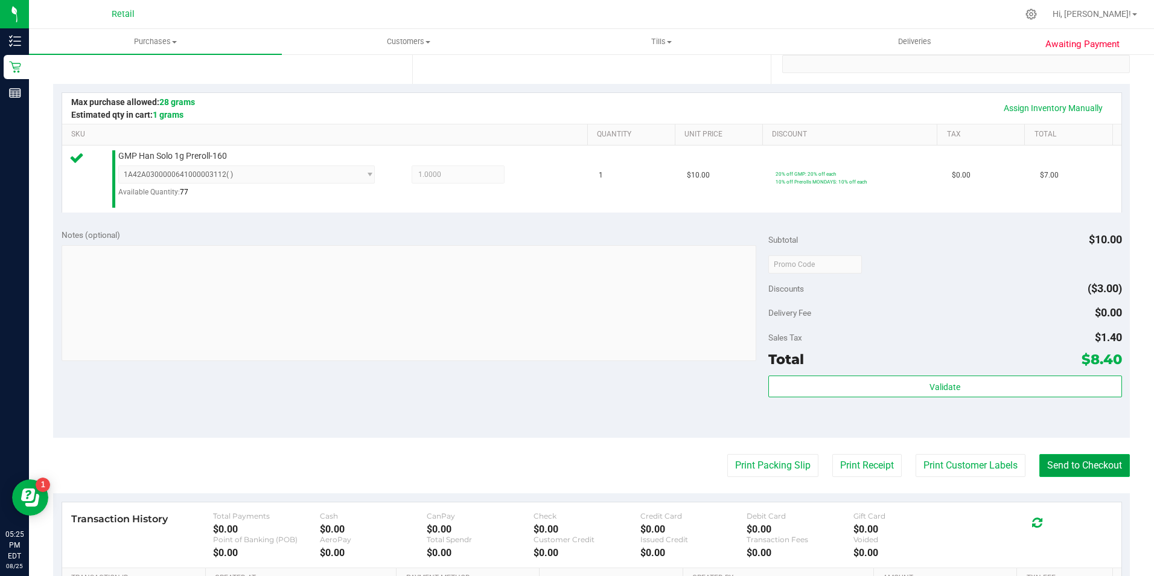
click at [1070, 471] on button "Send to Checkout" at bounding box center [1084, 465] width 91 height 23
